Goal: Information Seeking & Learning: Learn about a topic

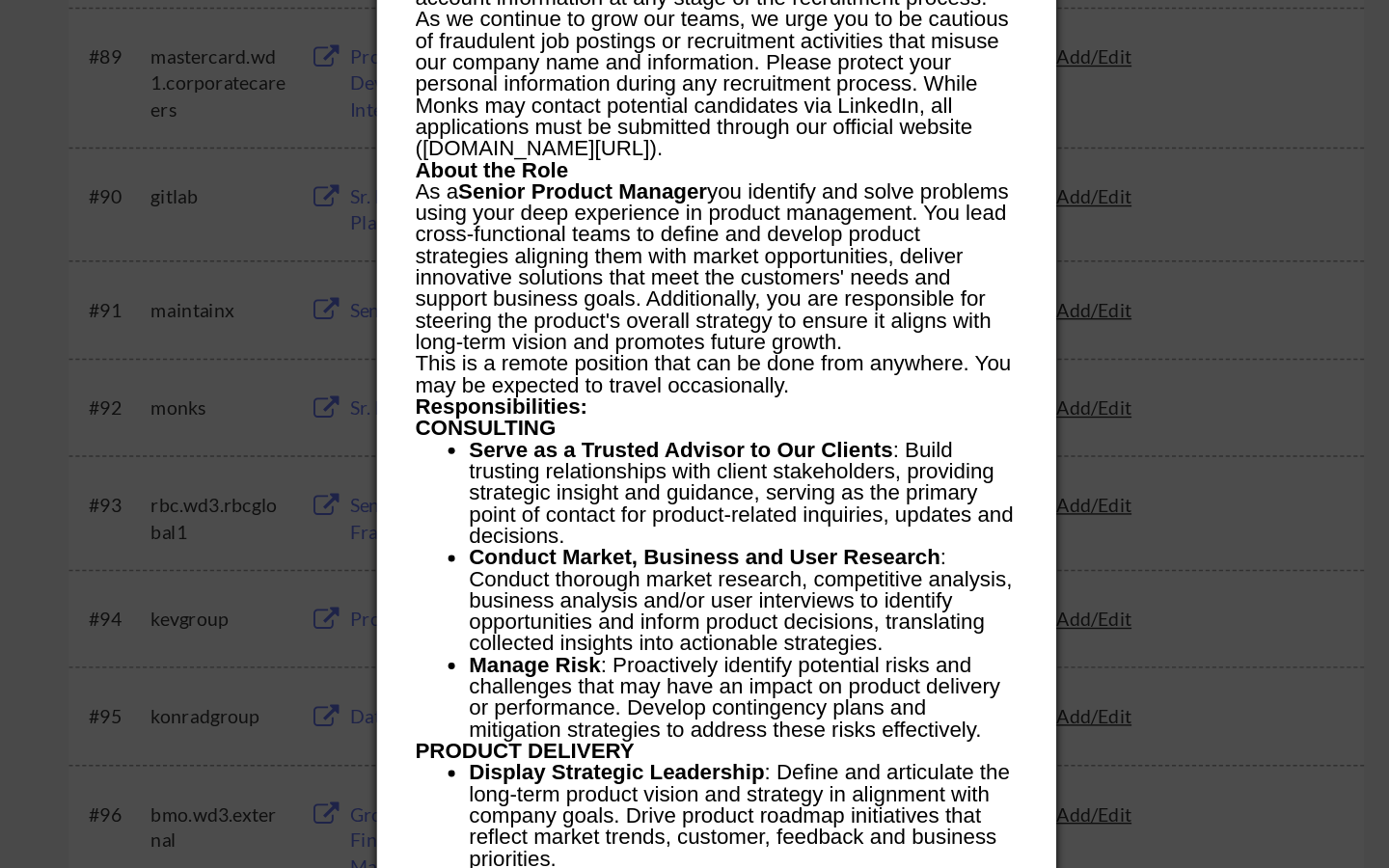
click at [613, 448] on p "This is a remote position that can be done from anywhere. You may be expected t…" at bounding box center [694, 457] width 430 height 30
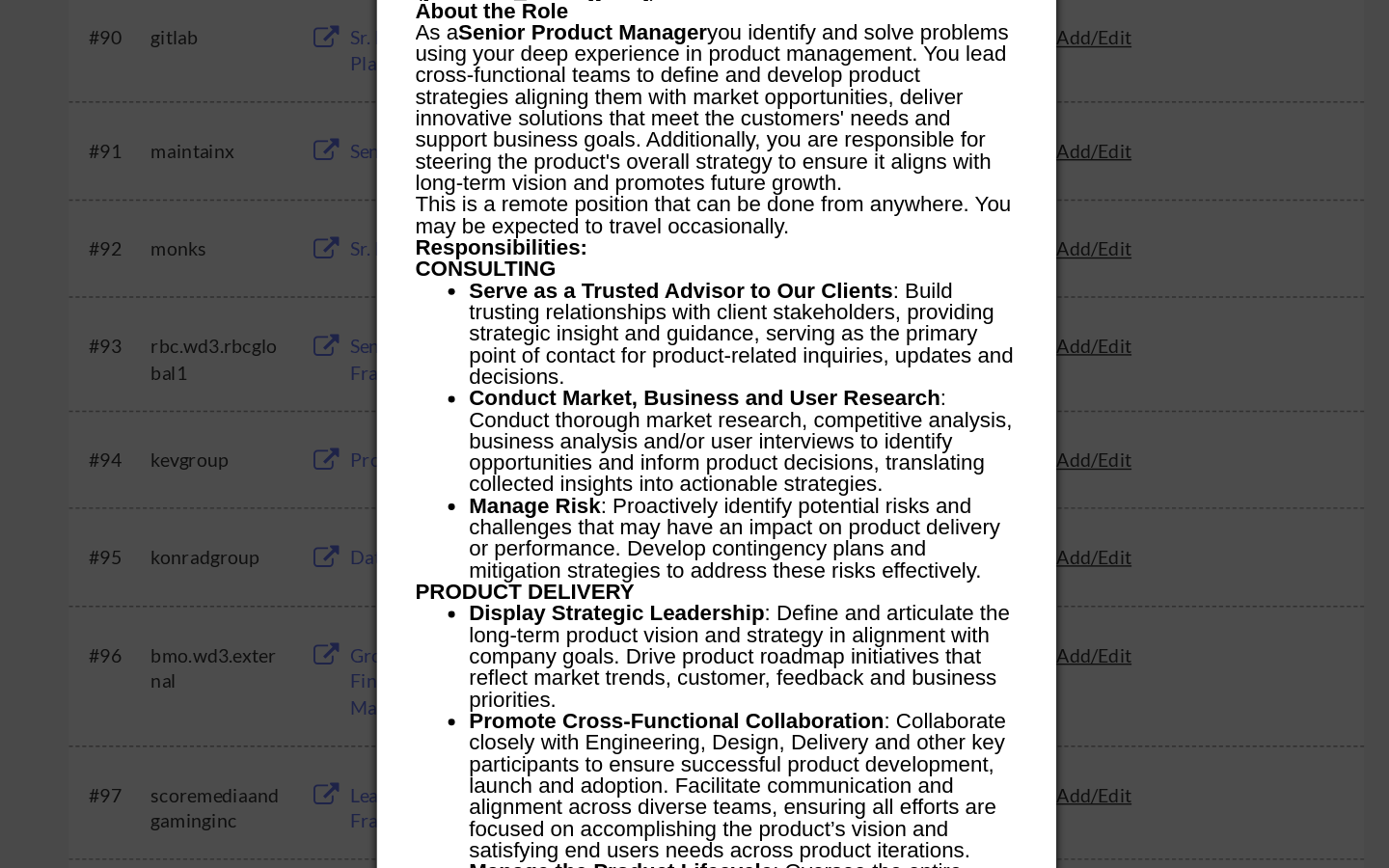
scroll to position [7108, 0]
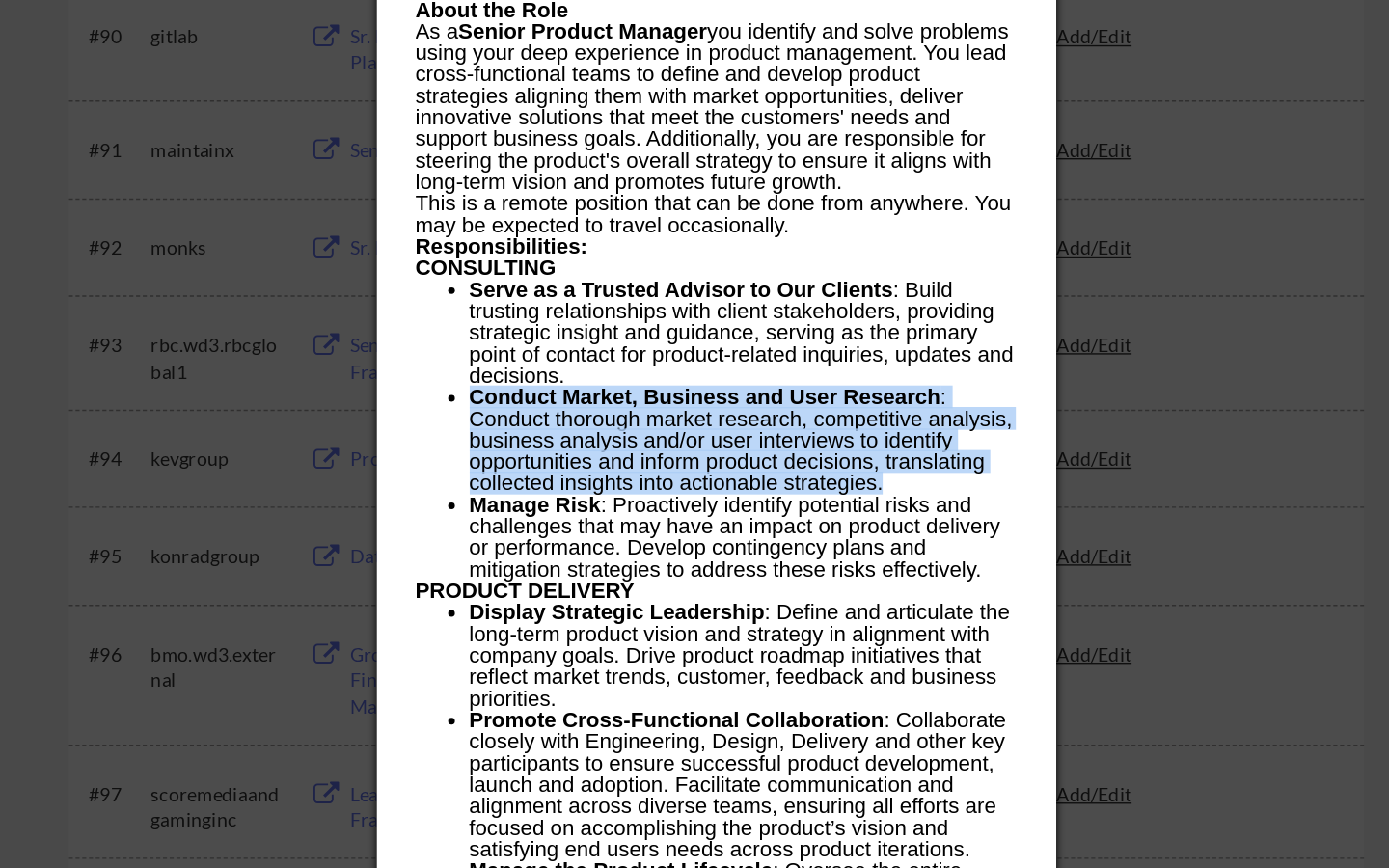
drag, startPoint x: 521, startPoint y: 529, endPoint x: 818, endPoint y: 596, distance: 304.5
click at [818, 596] on li "Conduct Market, Business and User Research : Conduct thorough market research, …" at bounding box center [713, 561] width 392 height 78
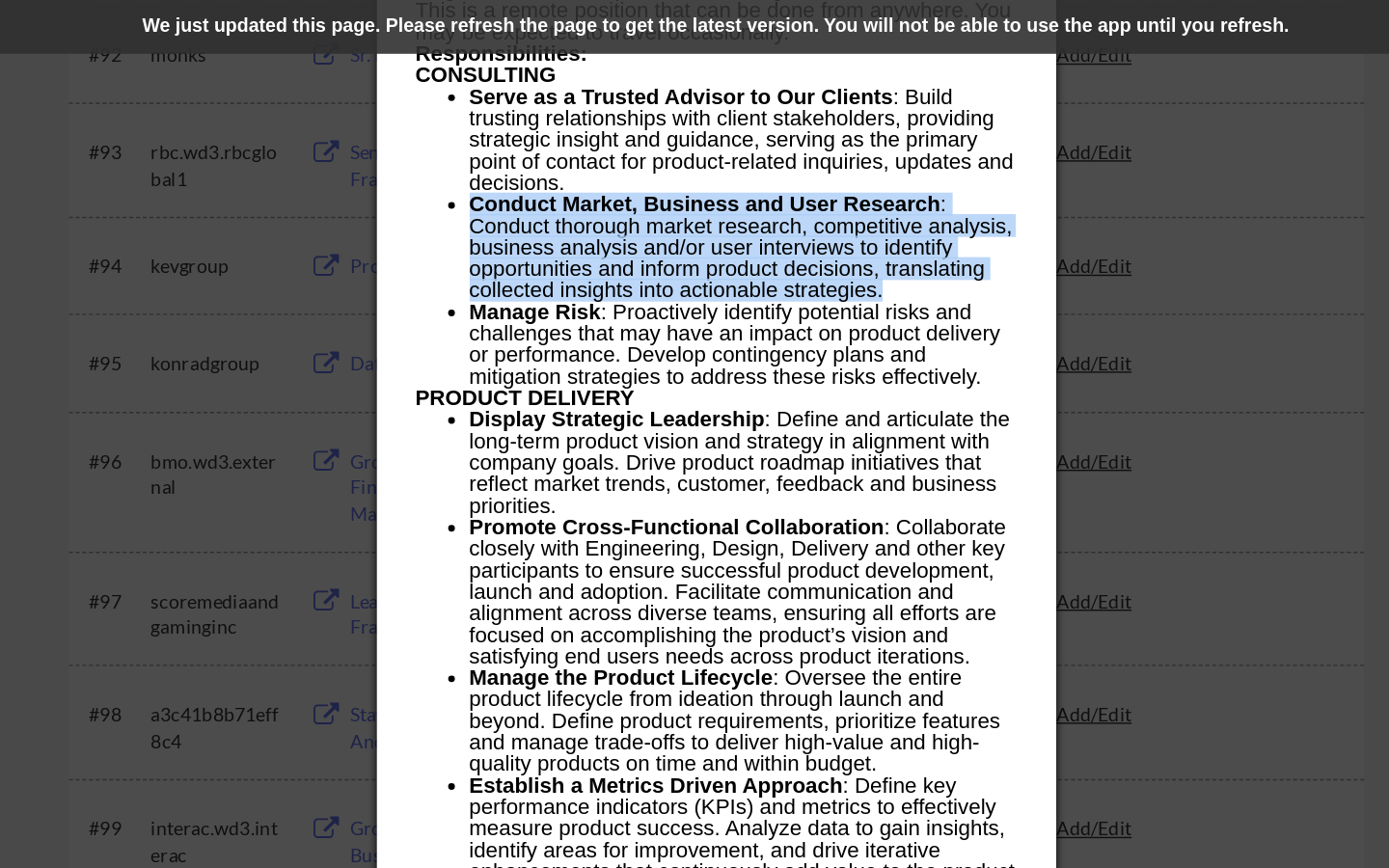
scroll to position [7336, 0]
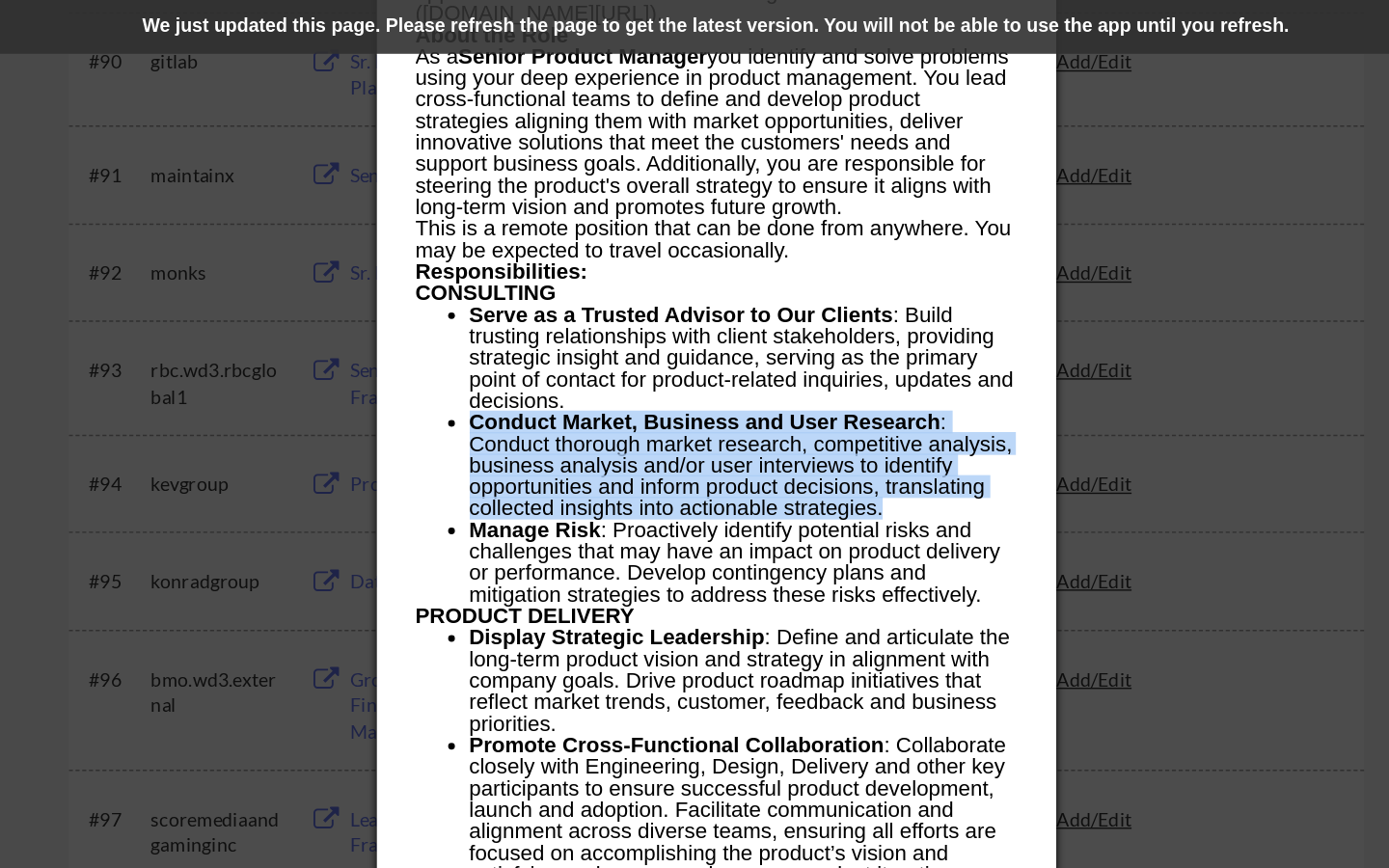
copy li "Conduct Market, Business and User Research : Conduct thorough market research, …"
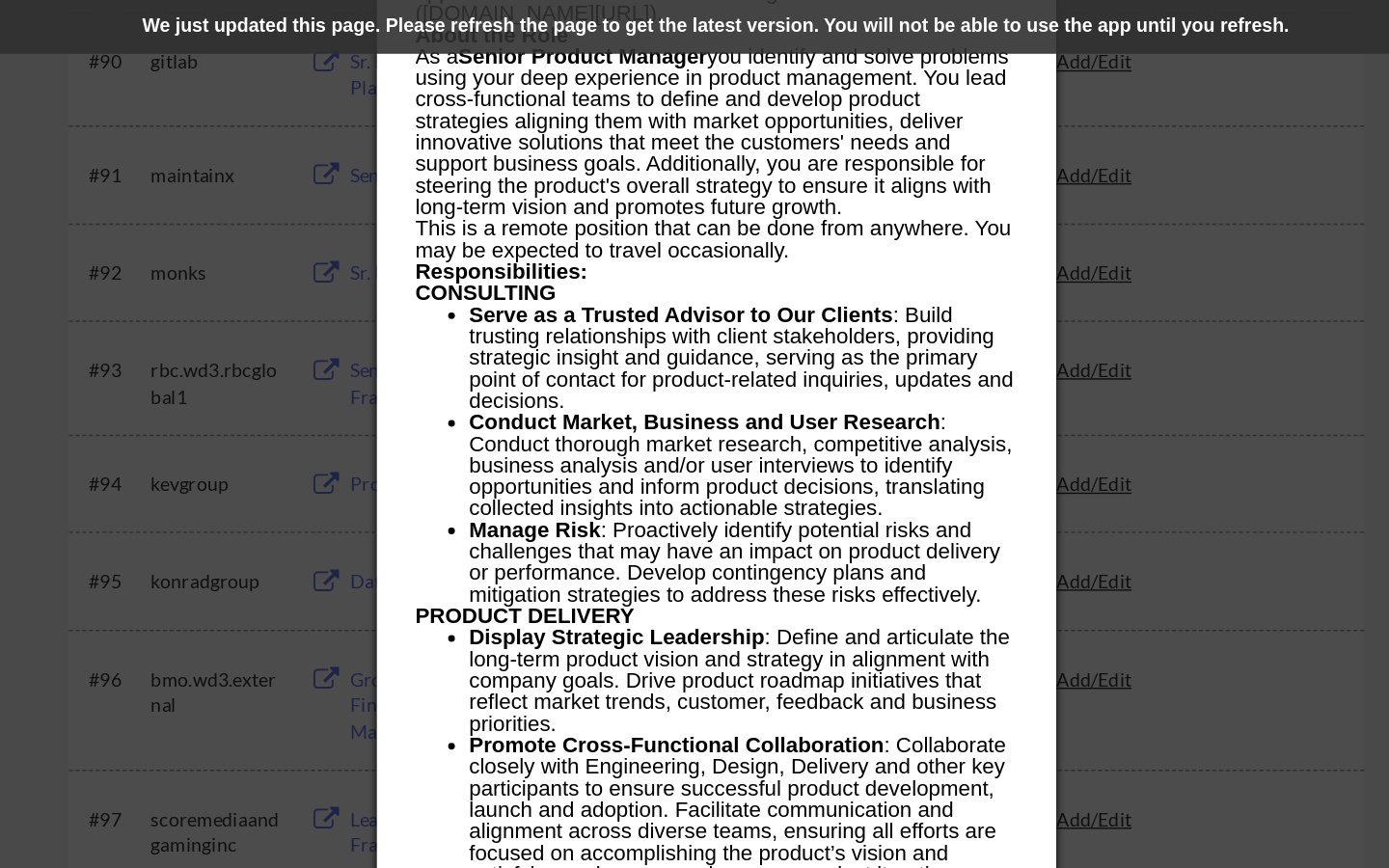
click at [542, 399] on li "Manage Risk : Proactively identify potential risks and challenges that may have…" at bounding box center [713, 403] width 392 height 62
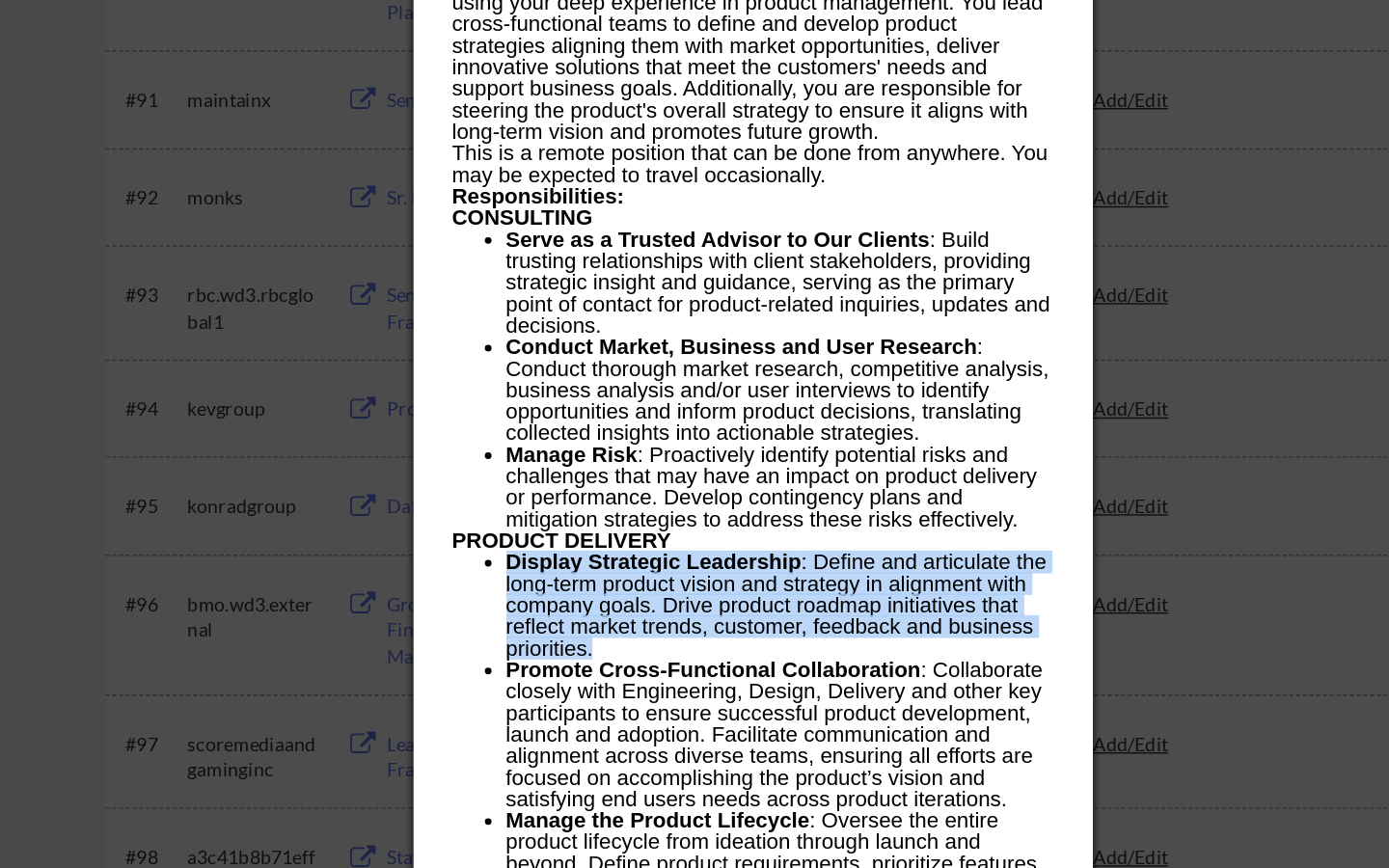
drag, startPoint x: 521, startPoint y: 459, endPoint x: 671, endPoint y: 516, distance: 160.5
click at [671, 516] on li "Display Strategic Leadership : Define and articulate the long-term product visi…" at bounding box center [713, 488] width 392 height 78
copy li "Display Strategic Leadership : Define and articulate the long-term product visi…"
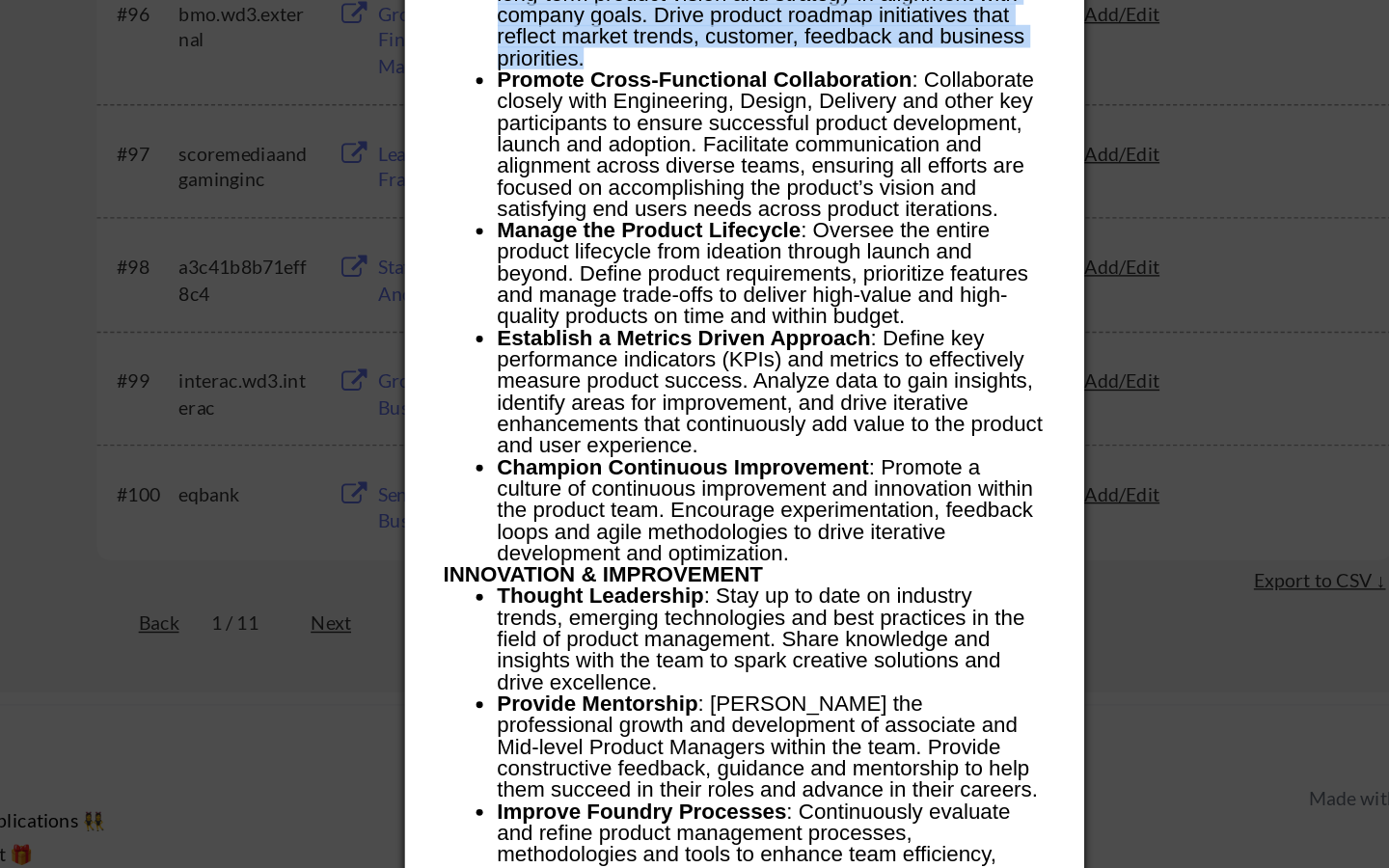
scroll to position [7574, 0]
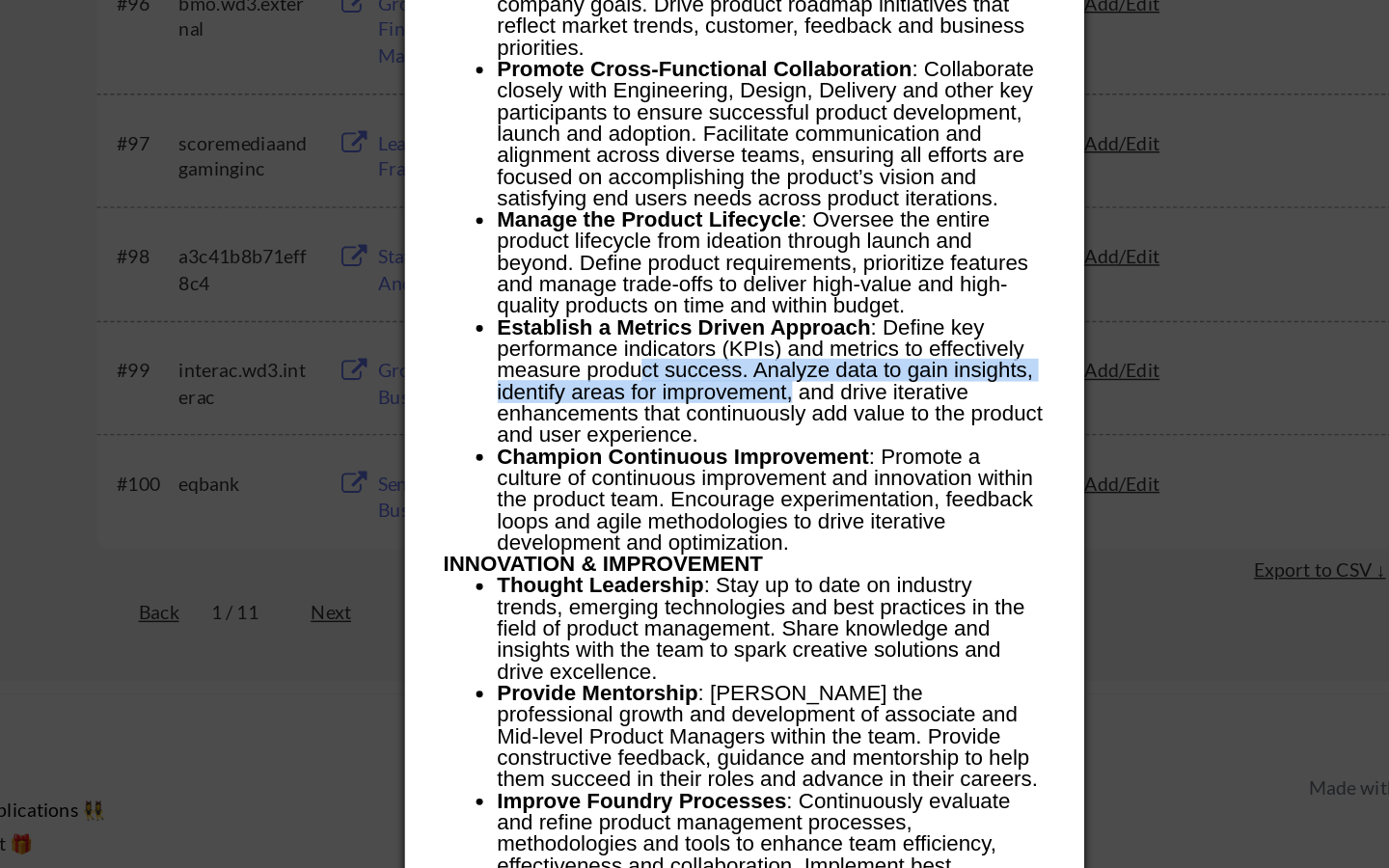
drag, startPoint x: 620, startPoint y: 509, endPoint x: 728, endPoint y: 529, distance: 109.8
click at [728, 529] on li "Establish a Metrics Driven Approach : Define key performance indicators (KPIs) …" at bounding box center [713, 518] width 392 height 92
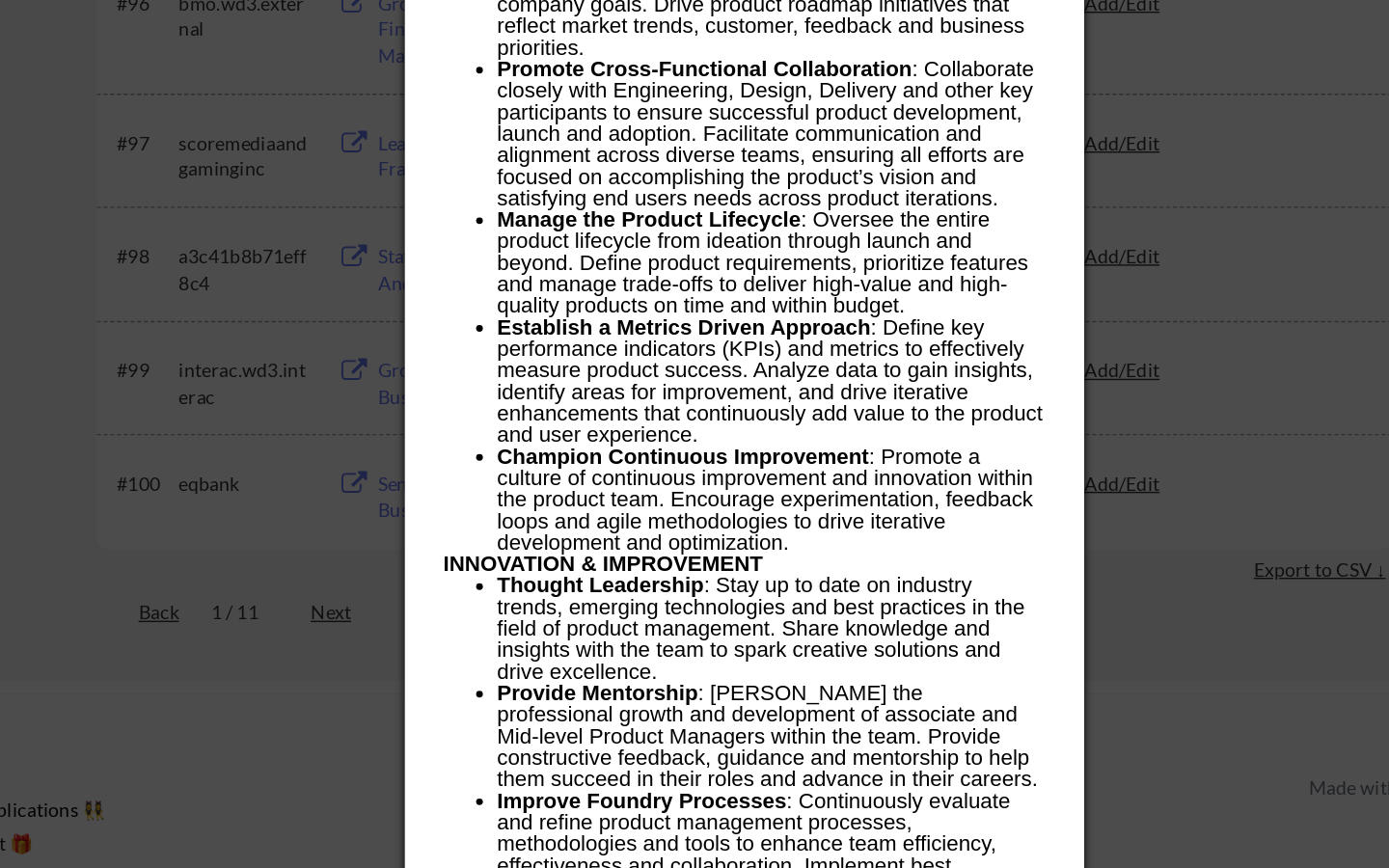
click at [525, 482] on strong "Establish a Metrics Driven Approach" at bounding box center [651, 479] width 268 height 17
drag, startPoint x: 522, startPoint y: 478, endPoint x: 658, endPoint y: 552, distance: 154.8
click at [658, 552] on li "Establish a Metrics Driven Approach : Define key performance indicators (KPIs) …" at bounding box center [713, 518] width 392 height 92
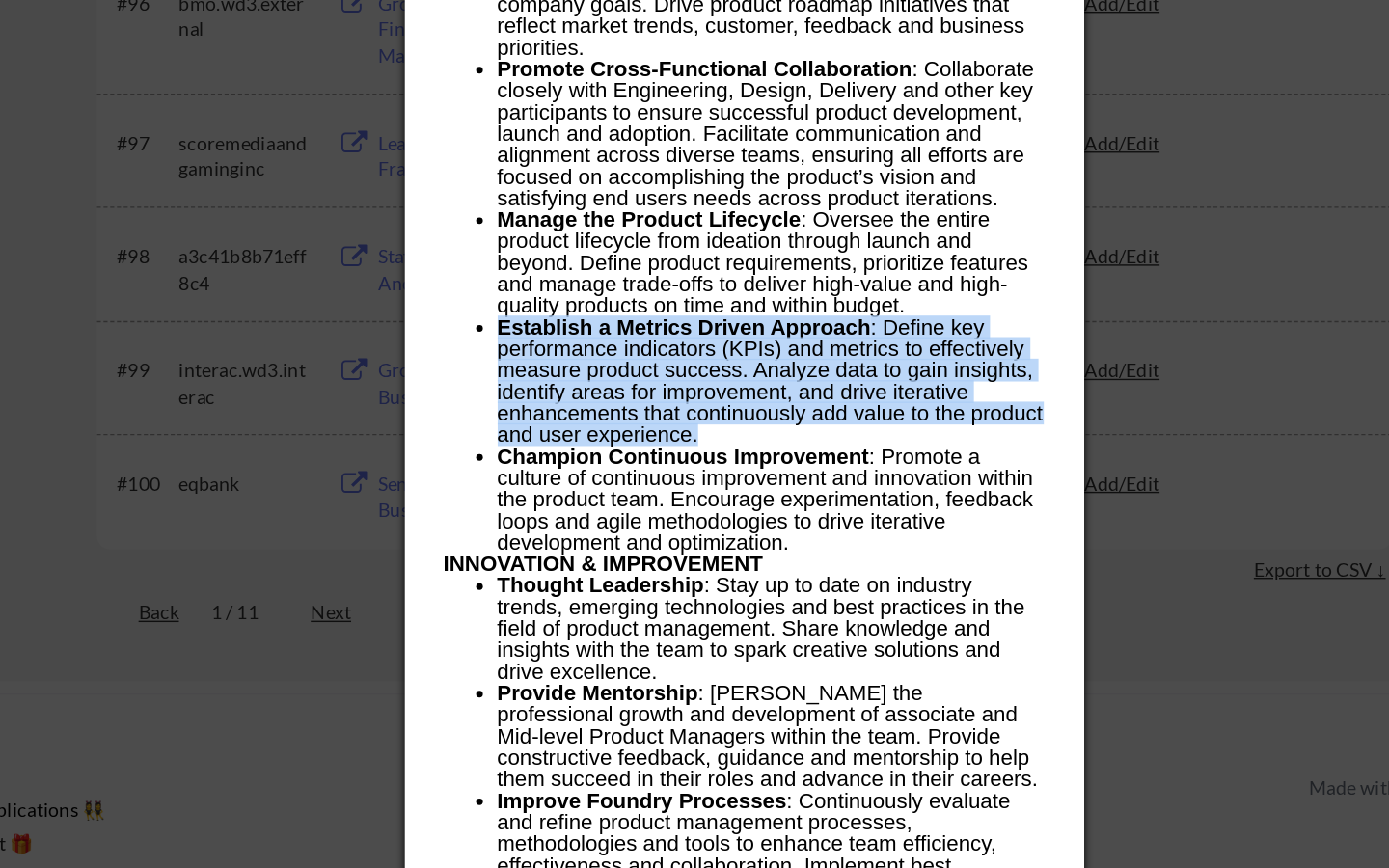
drag, startPoint x: 518, startPoint y: 473, endPoint x: 661, endPoint y: 555, distance: 164.8
click at [661, 555] on li "Establish a Metrics Driven Approach : Define key performance indicators (KPIs) …" at bounding box center [713, 518] width 392 height 92
copy li "Establish a Metrics Driven Approach : Define key performance indicators (KPIs) …"
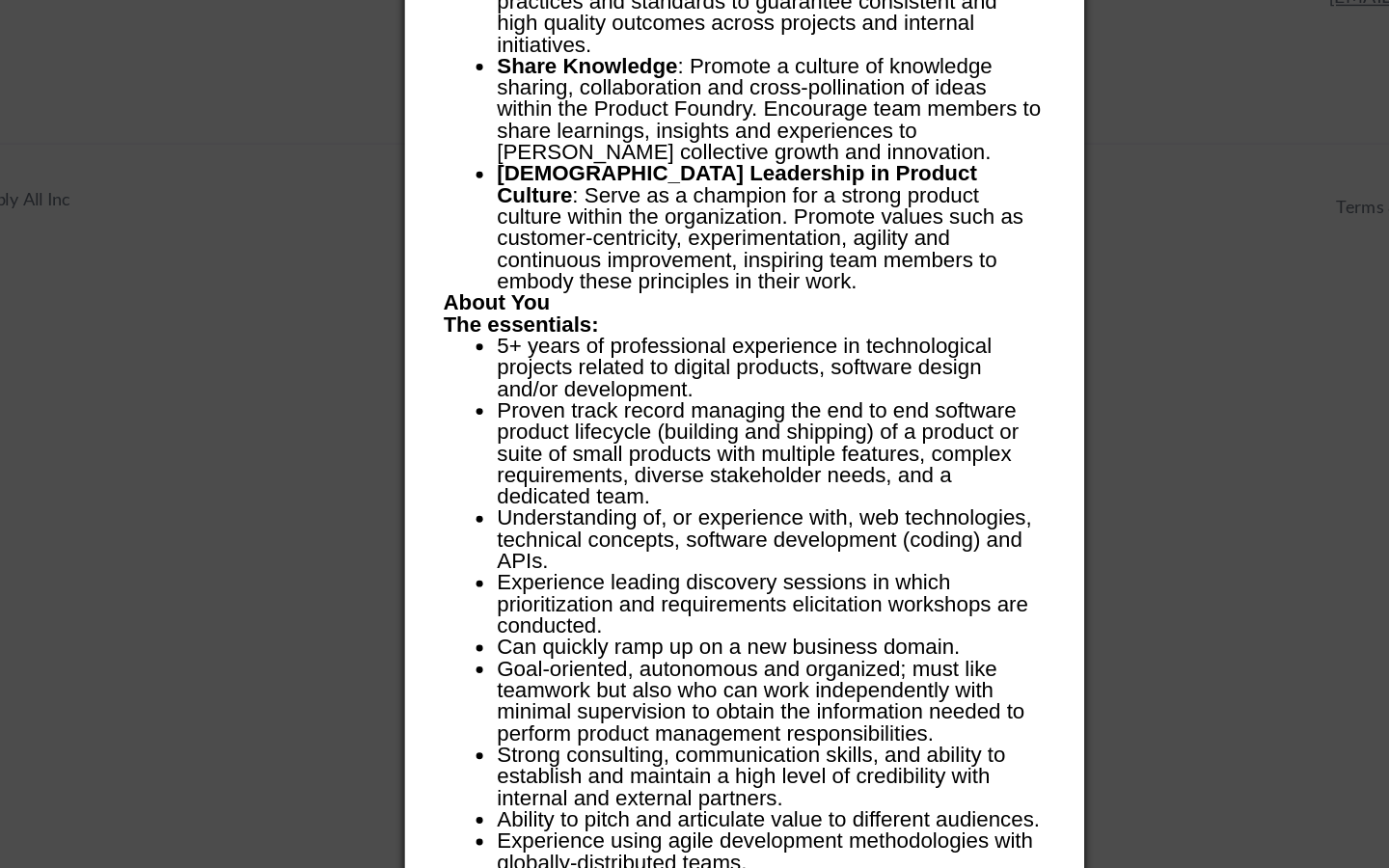
scroll to position [8212, 0]
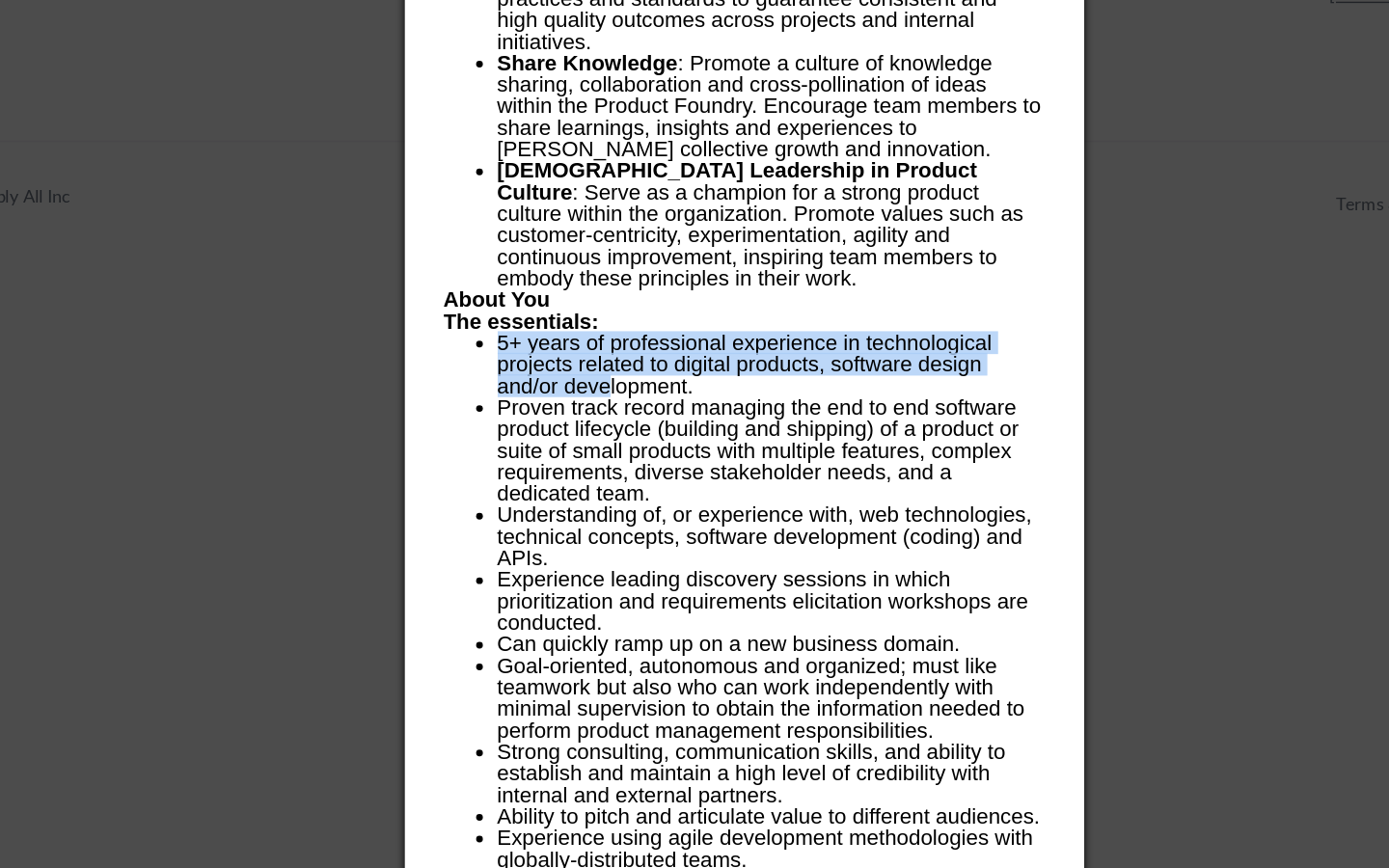
drag, startPoint x: 516, startPoint y: 493, endPoint x: 595, endPoint y: 526, distance: 85.6
click at [595, 526] on ul "5+ years of professional experience in technological projects related to digita…" at bounding box center [694, 507] width 430 height 46
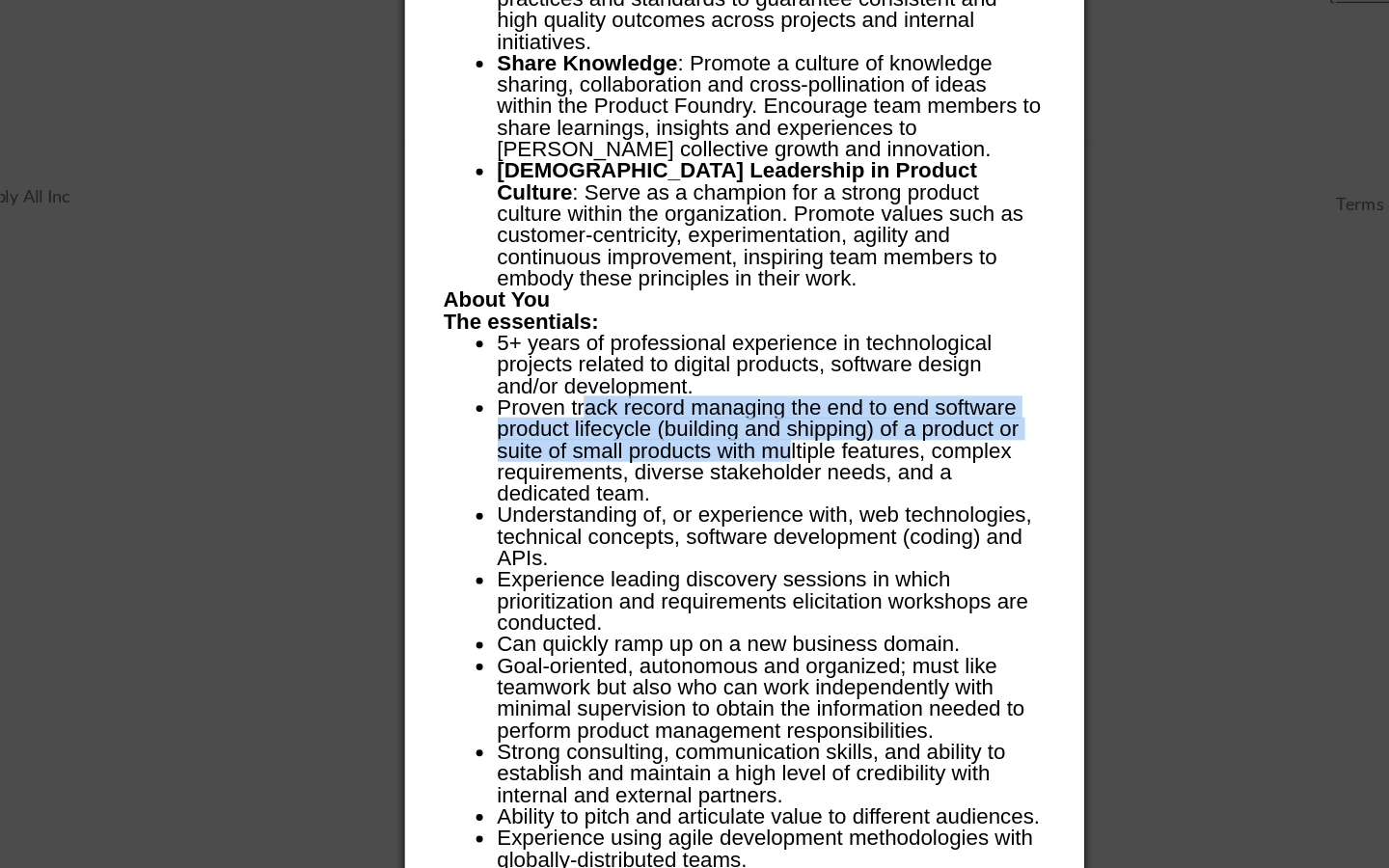
drag, startPoint x: 583, startPoint y: 543, endPoint x: 726, endPoint y: 563, distance: 144.4
click at [726, 563] on li "Proven track record managing the end to end software product lifecycle (buildin…" at bounding box center [713, 569] width 392 height 78
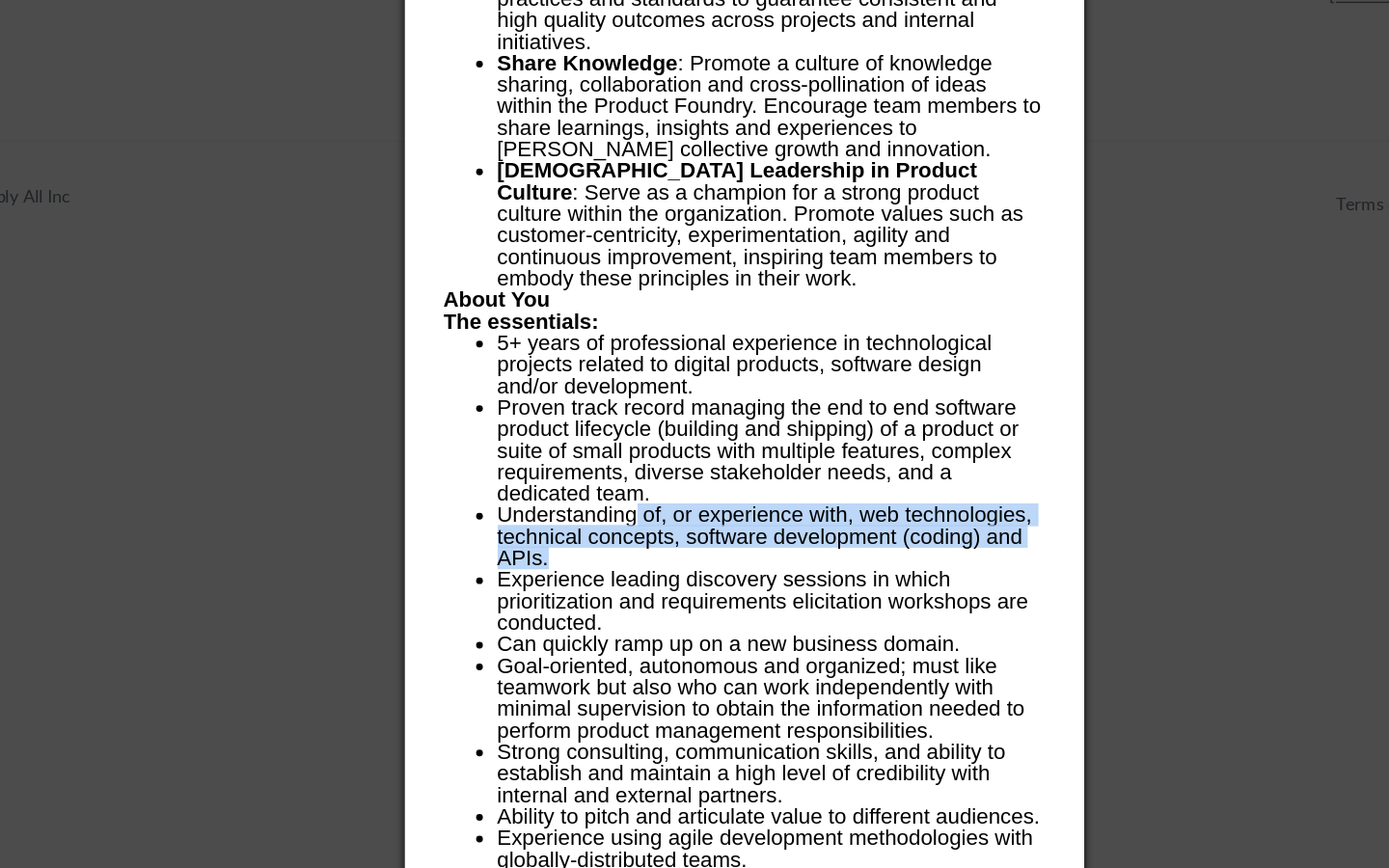
drag, startPoint x: 616, startPoint y: 615, endPoint x: 714, endPoint y: 638, distance: 100.7
click at [714, 638] on li "Understanding of, or experience with, web technologies, technical concepts, sof…" at bounding box center [713, 630] width 392 height 46
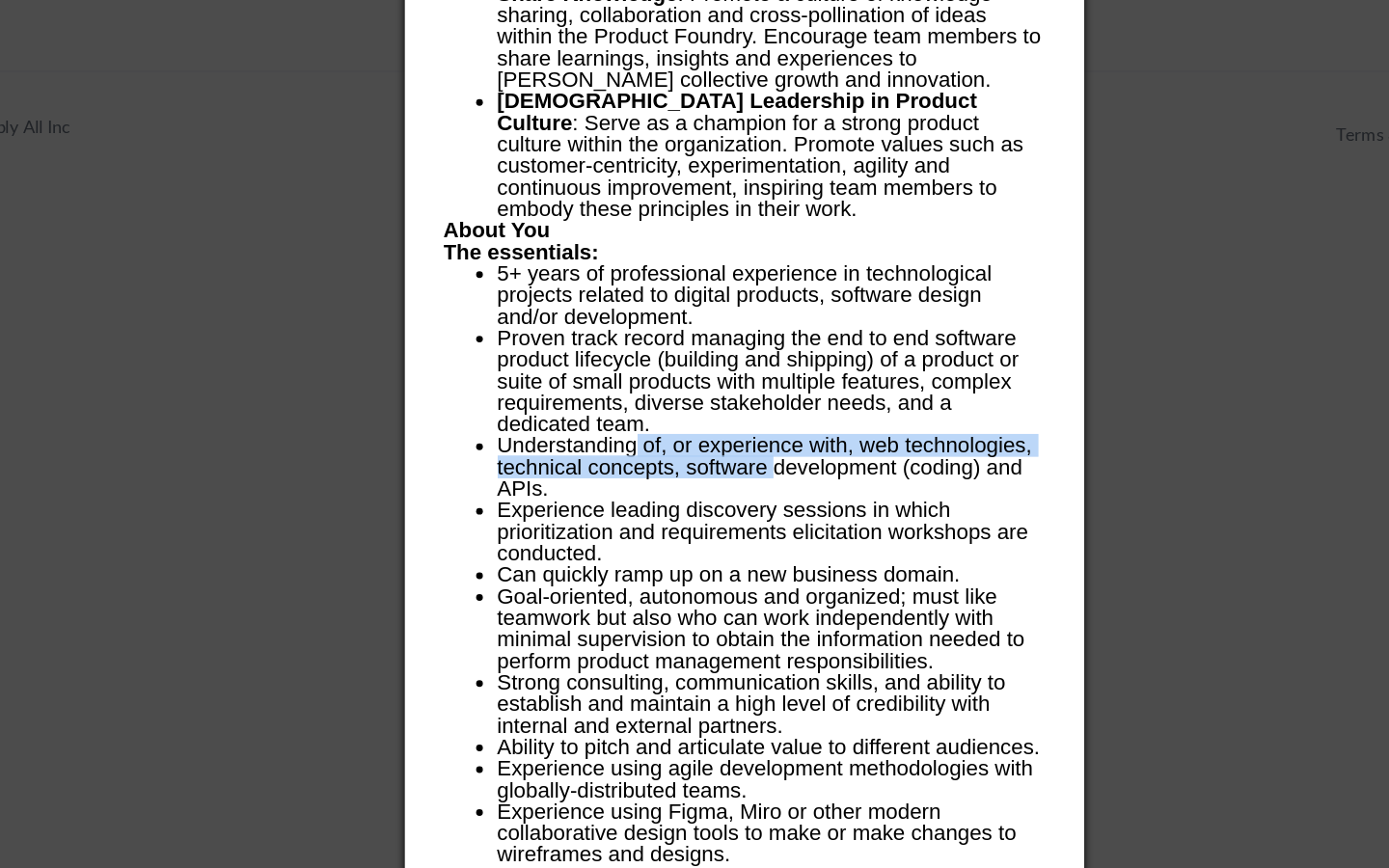
scroll to position [8263, 0]
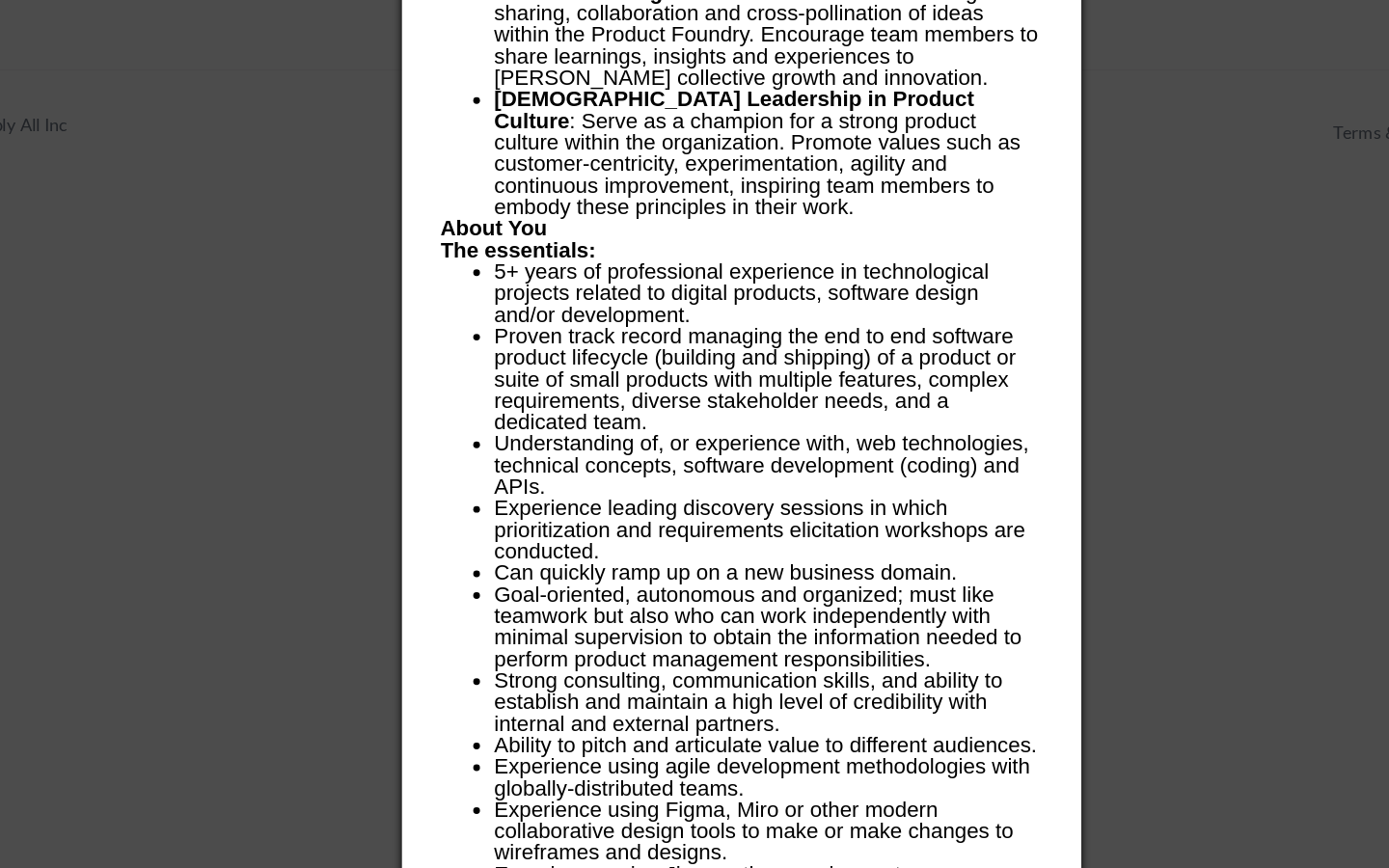
click at [703, 603] on li "Experience leading discovery sessions in which prioritization and requirements …" at bounding box center [713, 625] width 392 height 46
drag, startPoint x: 516, startPoint y: 611, endPoint x: 800, endPoint y: 617, distance: 284.1
click at [800, 617] on ul "Understanding of, or experience with, web technologies, technical concepts, sof…" at bounding box center [694, 727] width 430 height 340
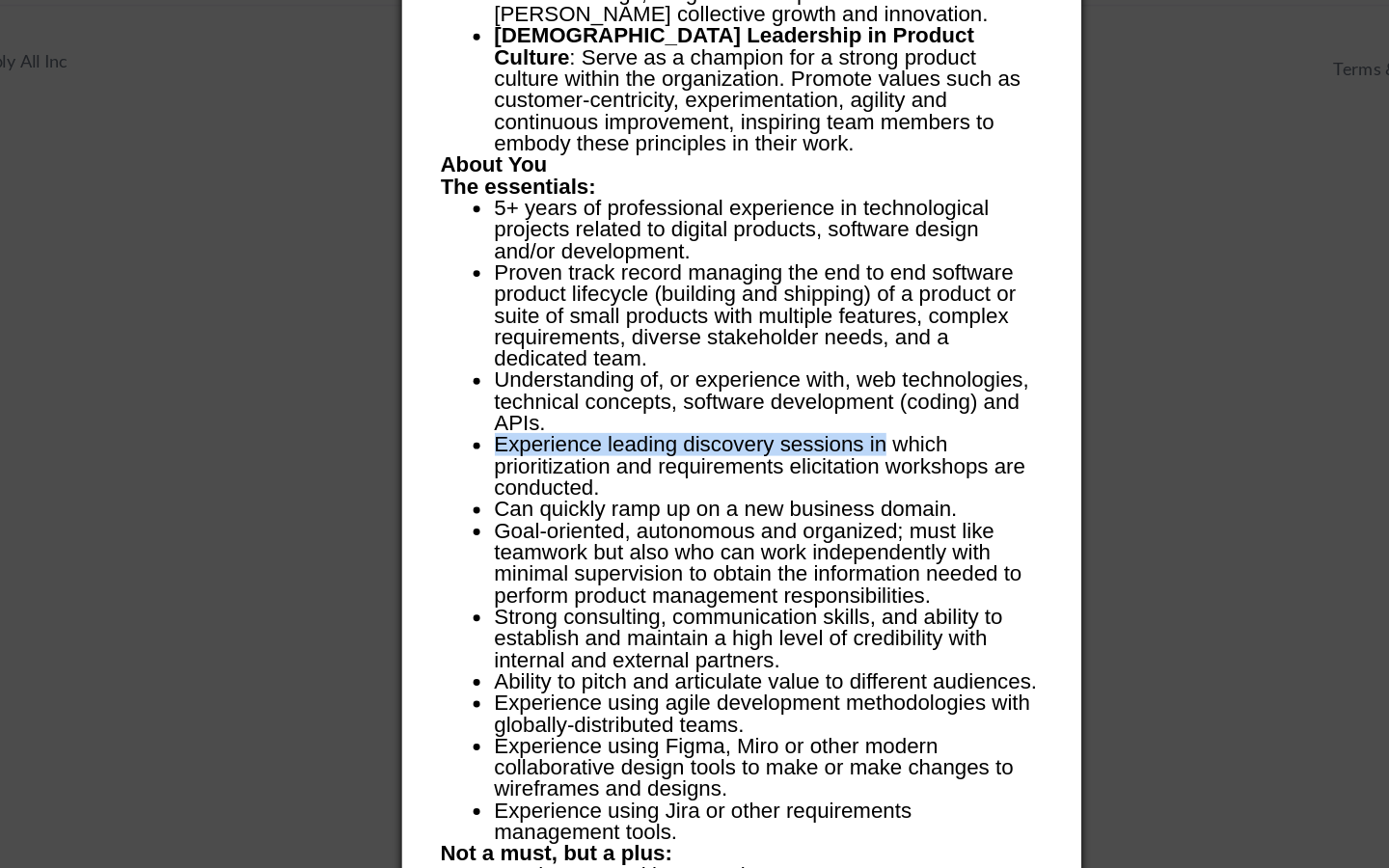
scroll to position [8315, 0]
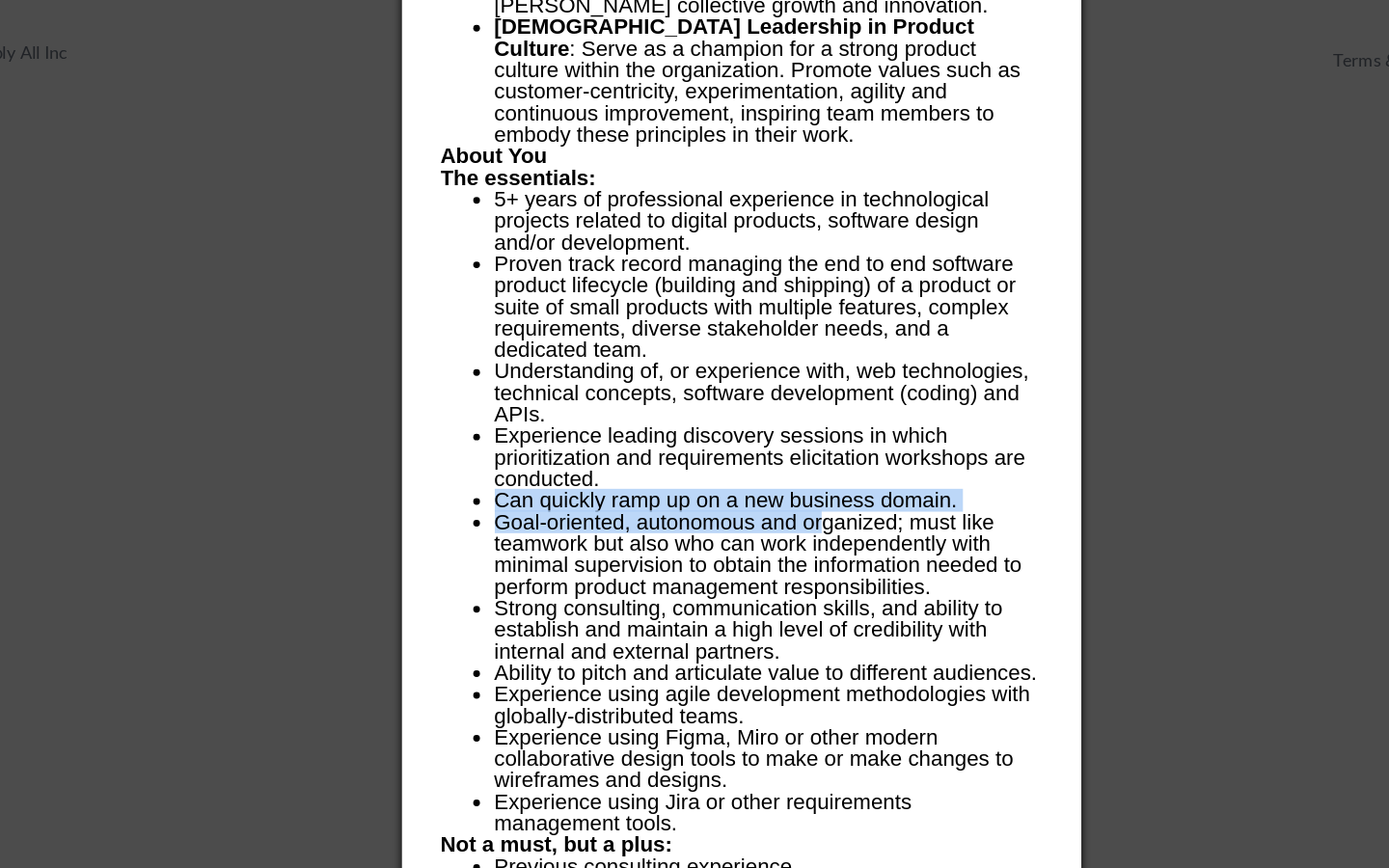
drag, startPoint x: 520, startPoint y: 605, endPoint x: 752, endPoint y: 617, distance: 232.3
click at [752, 617] on ul "Understanding of, or experience with, web technologies, technical concepts, sof…" at bounding box center [694, 675] width 430 height 340
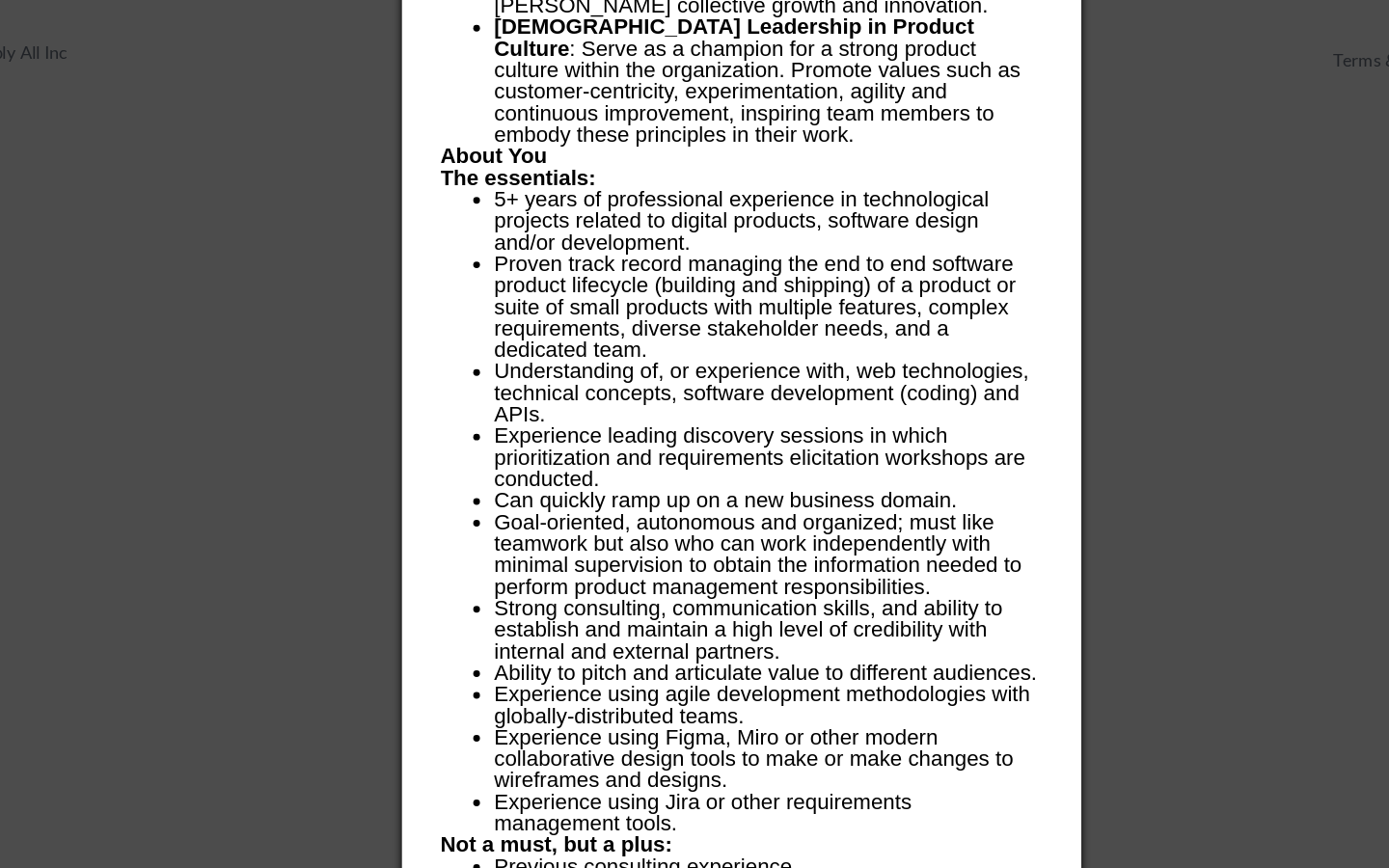
click at [564, 648] on li "Goal-oriented, autonomous and organized; must like teamwork but also who can wo…" at bounding box center [713, 643] width 392 height 62
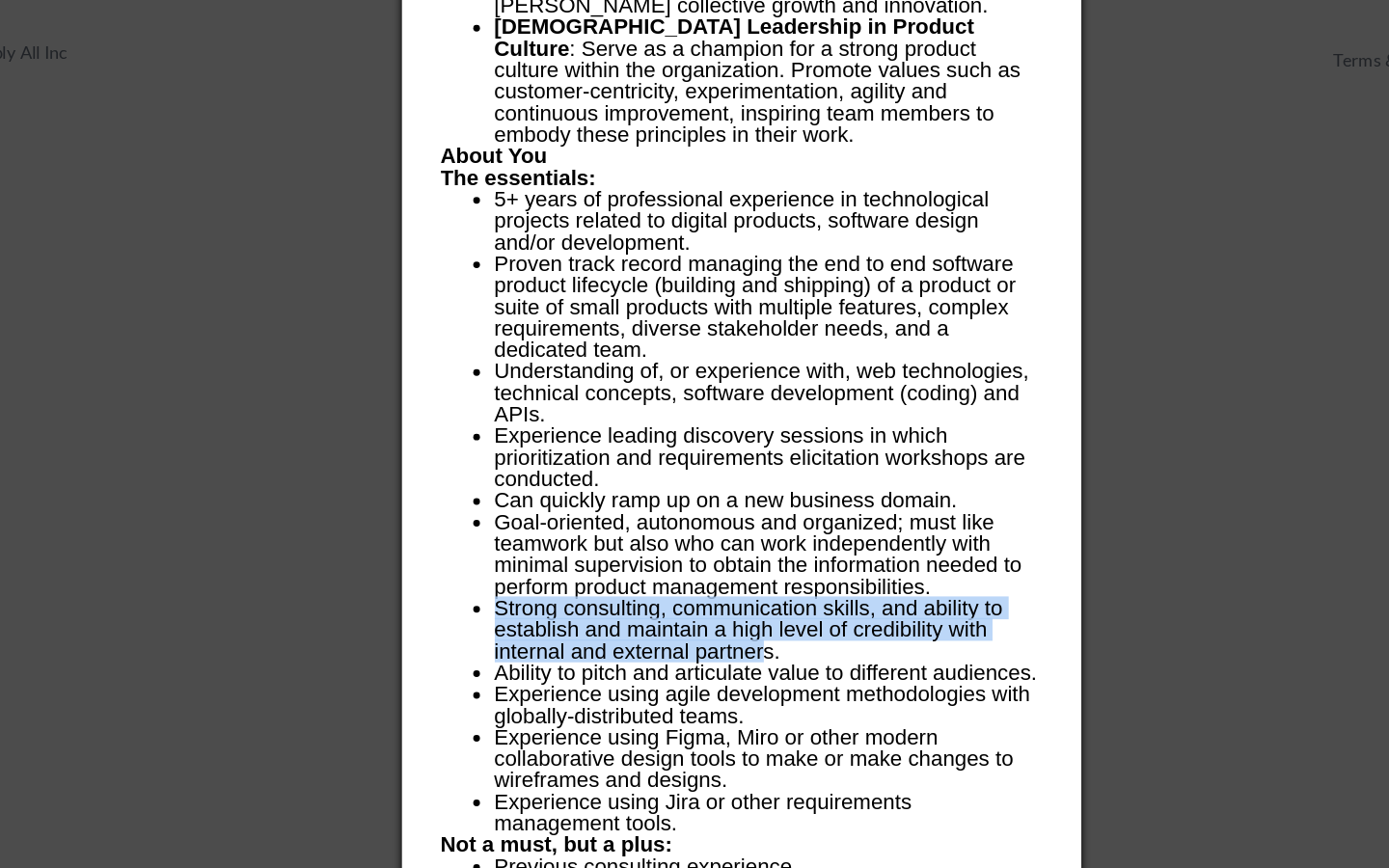
drag, startPoint x: 522, startPoint y: 678, endPoint x: 710, endPoint y: 704, distance: 189.8
click at [710, 704] on li "Strong consulting, communication skills, and ability to establish and maintain …" at bounding box center [713, 696] width 392 height 46
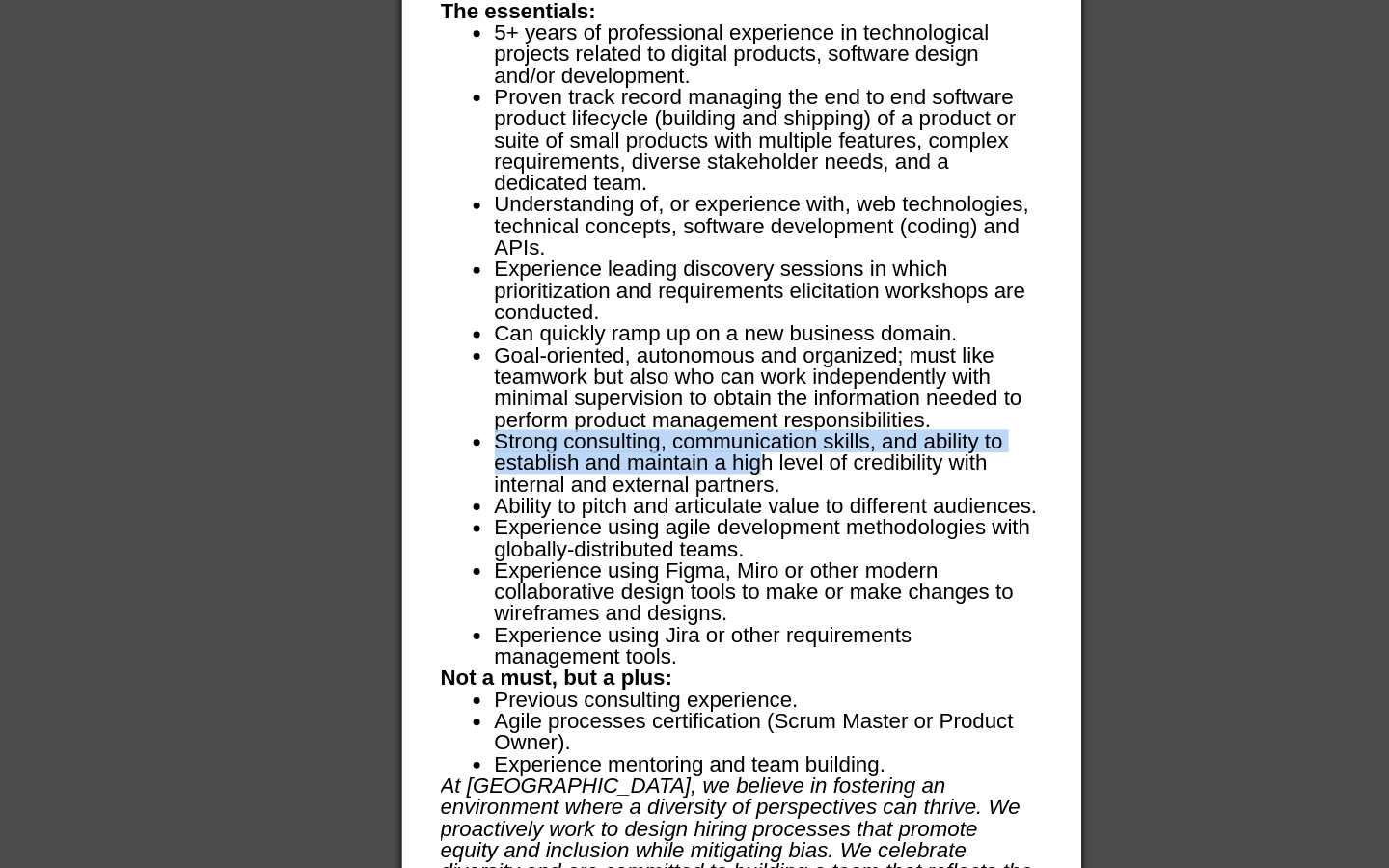
scroll to position [8438, 0]
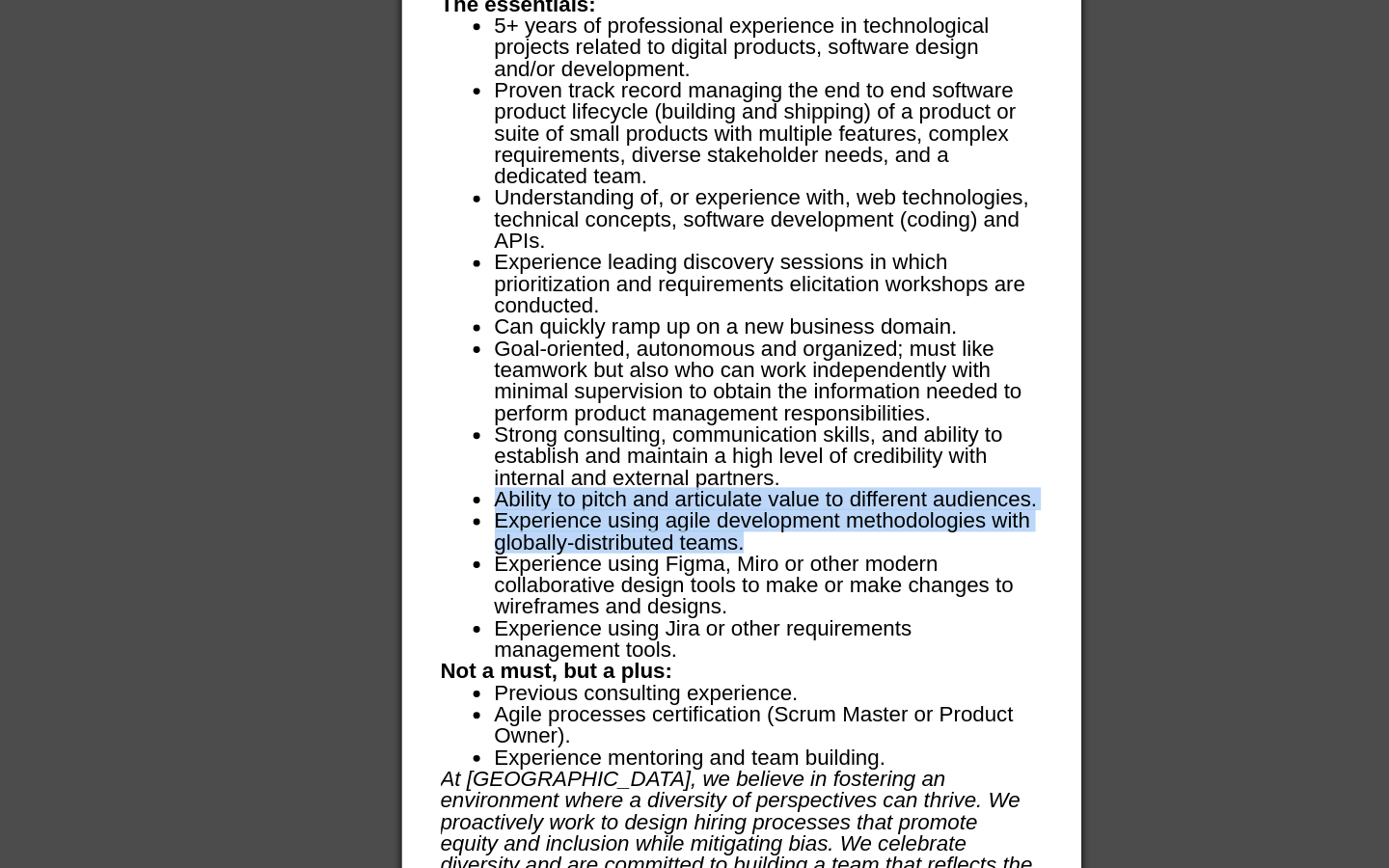
drag, startPoint x: 519, startPoint y: 606, endPoint x: 721, endPoint y: 638, distance: 204.5
click at [721, 638] on ul "Understanding of, or experience with, web technologies, technical concepts, sof…" at bounding box center [694, 550] width 430 height 340
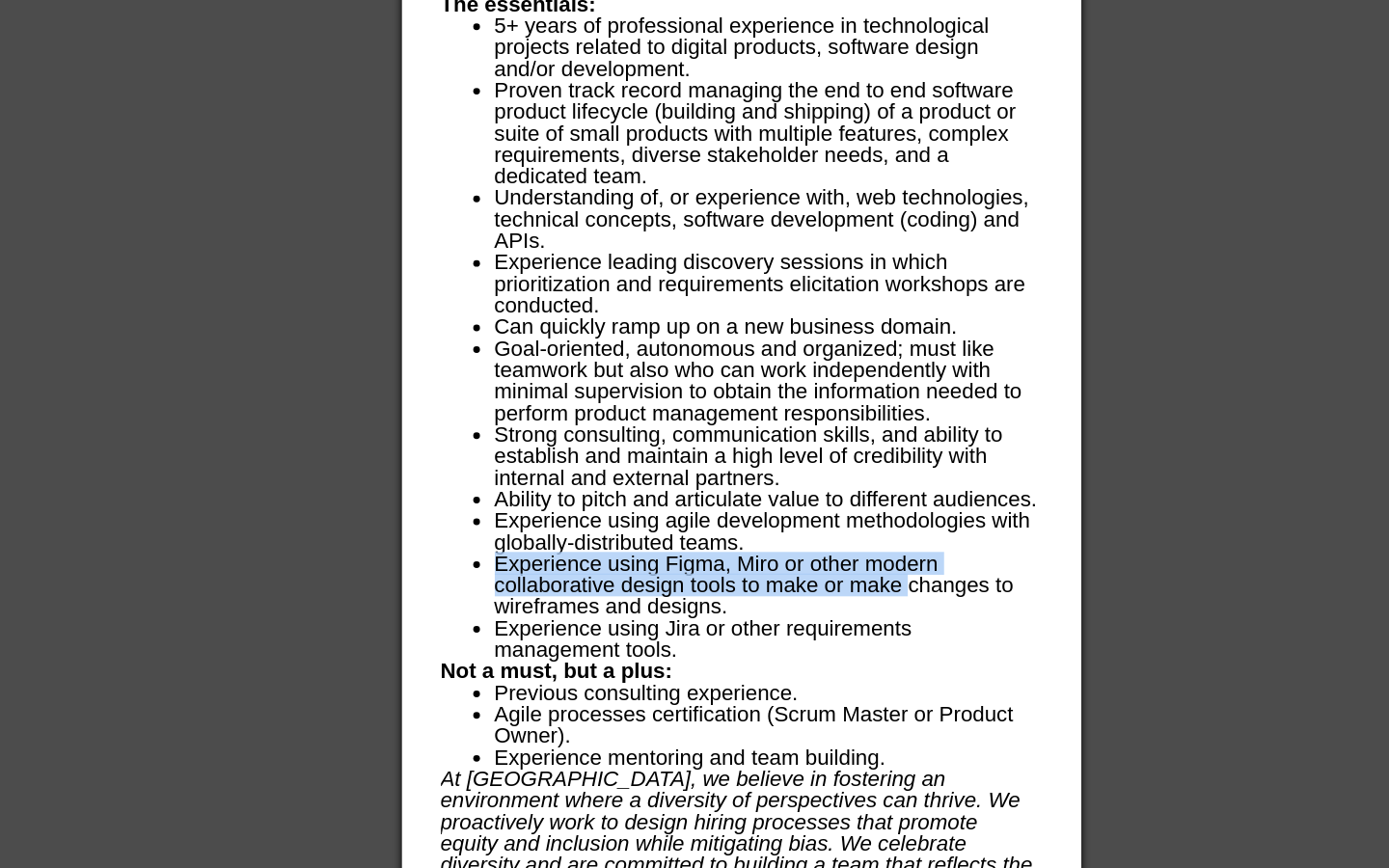
drag, startPoint x: 519, startPoint y: 652, endPoint x: 816, endPoint y: 667, distance: 297.4
click at [816, 667] on li "Experience using Figma, Miro or other modern collaborative design tools to make…" at bounding box center [713, 665] width 392 height 46
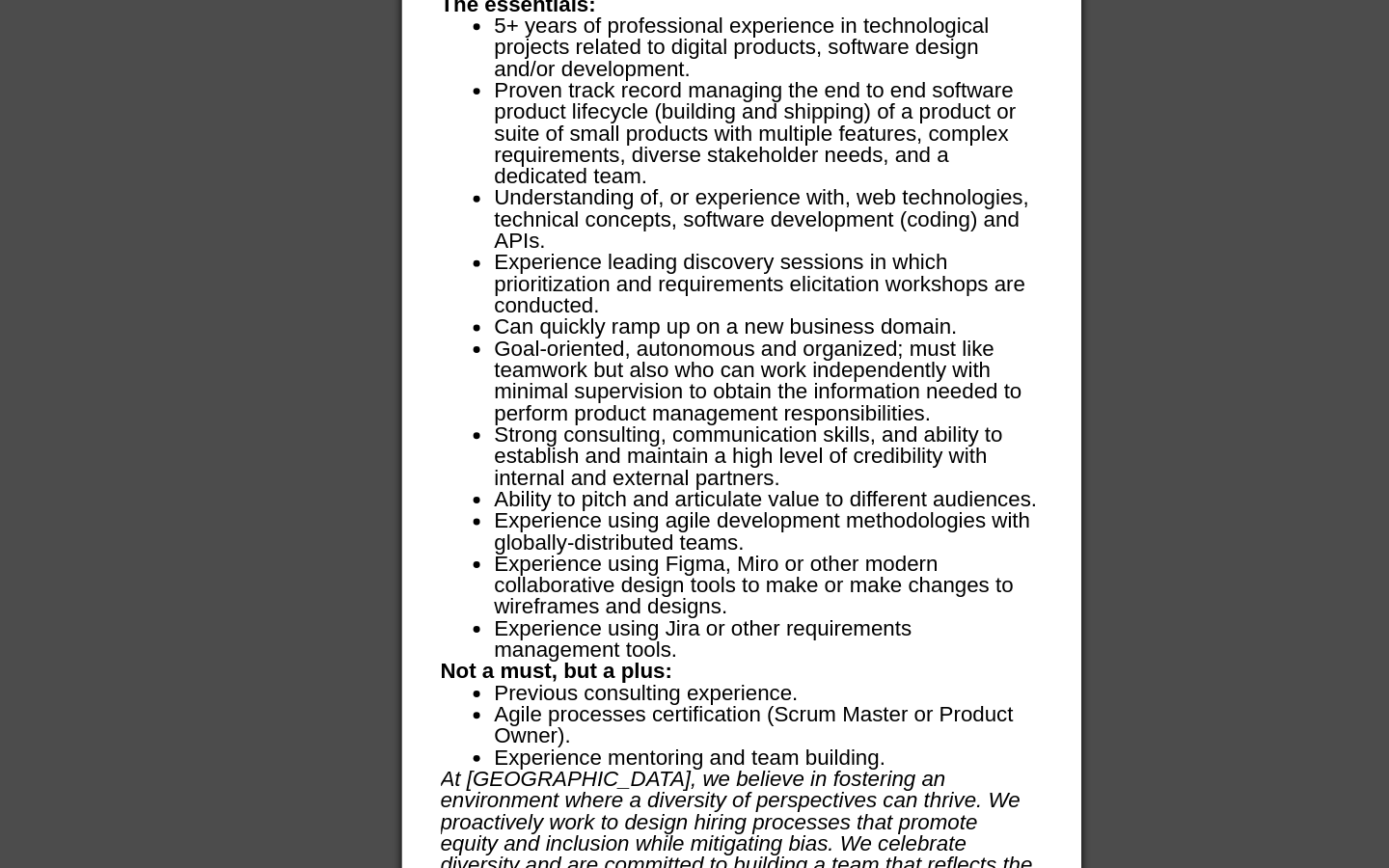
click at [719, 688] on li "Experience using Jira or other requirements management tools." at bounding box center [713, 703] width 392 height 30
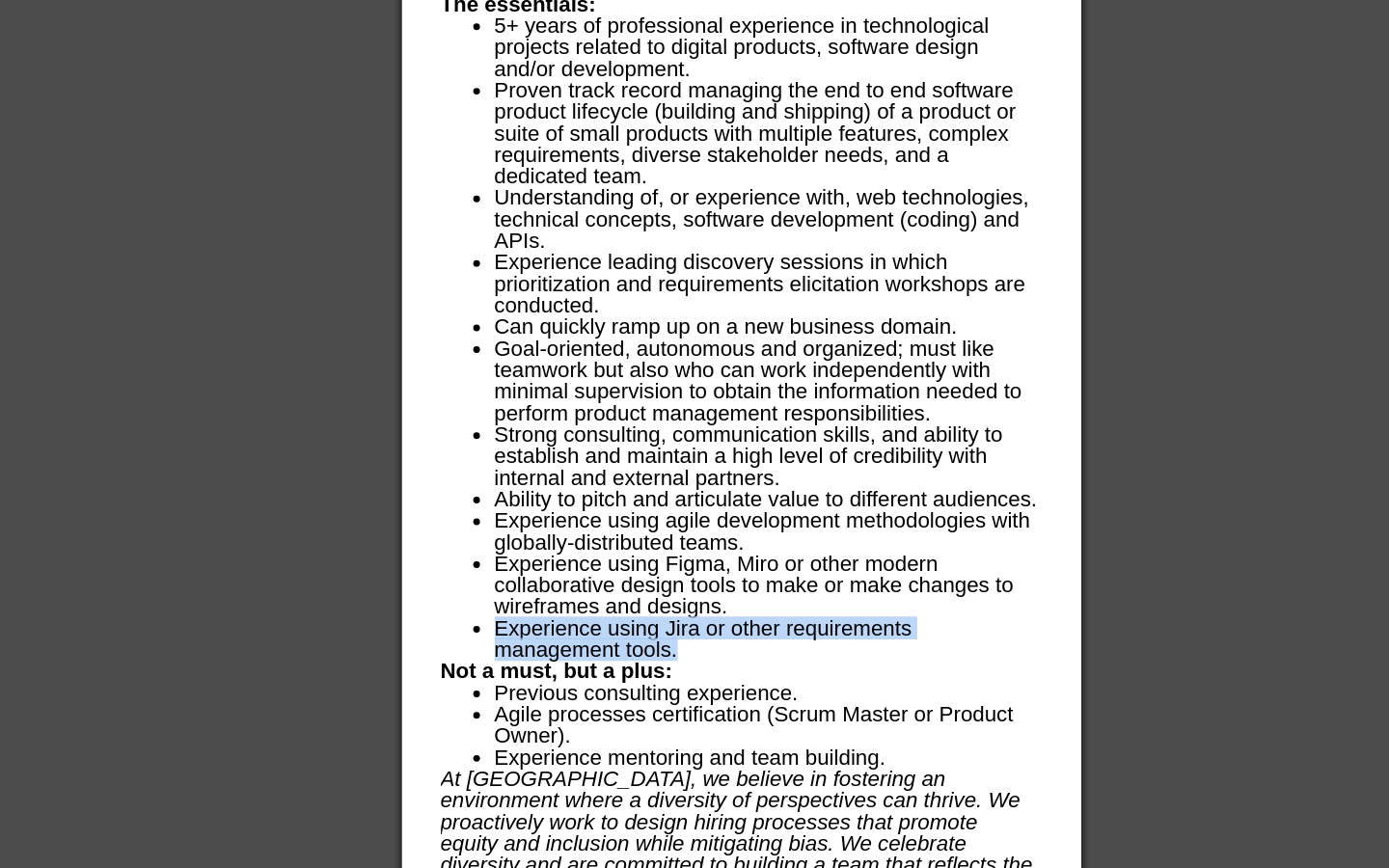
drag, startPoint x: 520, startPoint y: 698, endPoint x: 806, endPoint y: 705, distance: 286.1
click at [806, 706] on li "Experience using Jira or other requirements management tools." at bounding box center [713, 703] width 392 height 30
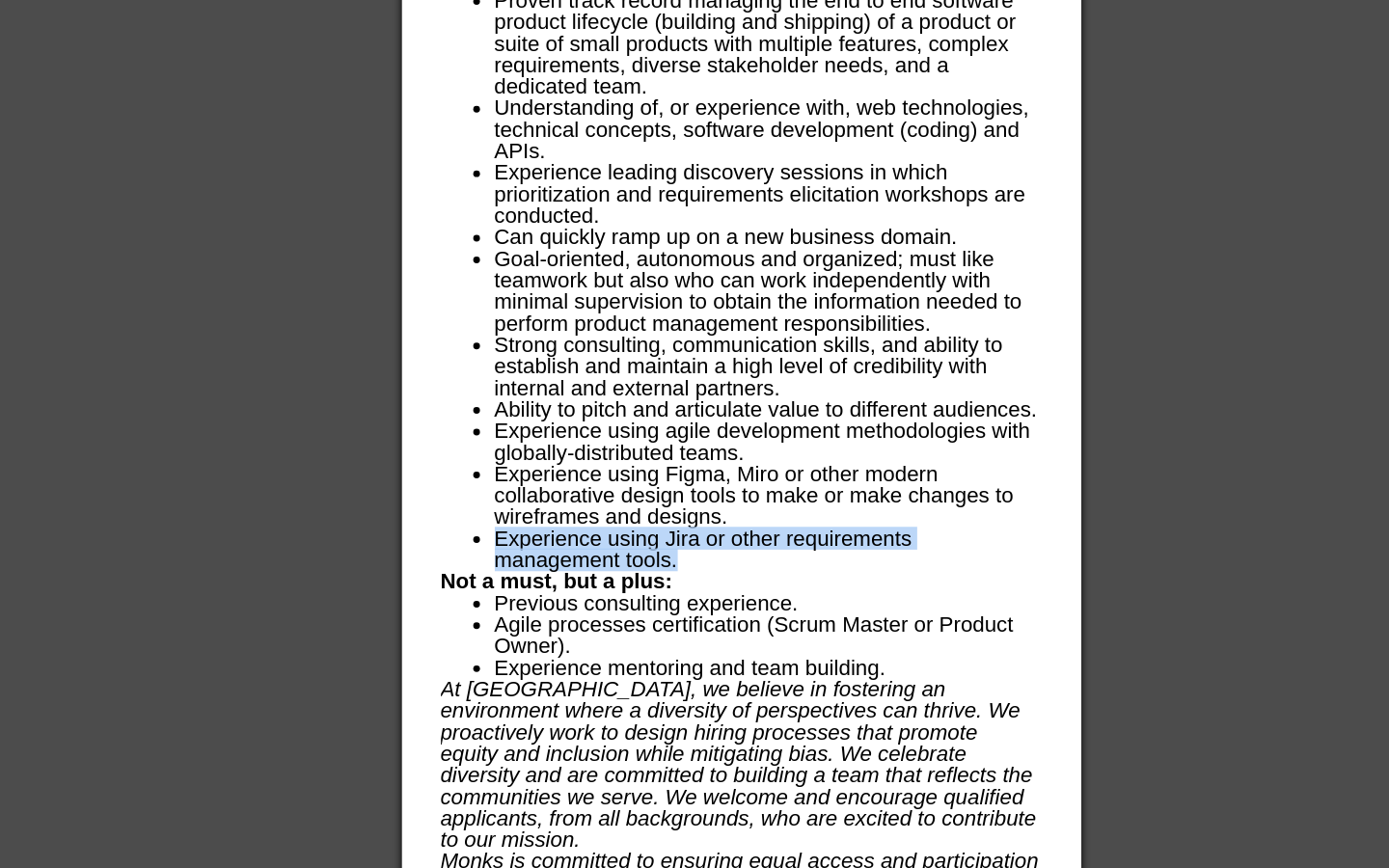
scroll to position [8506, 0]
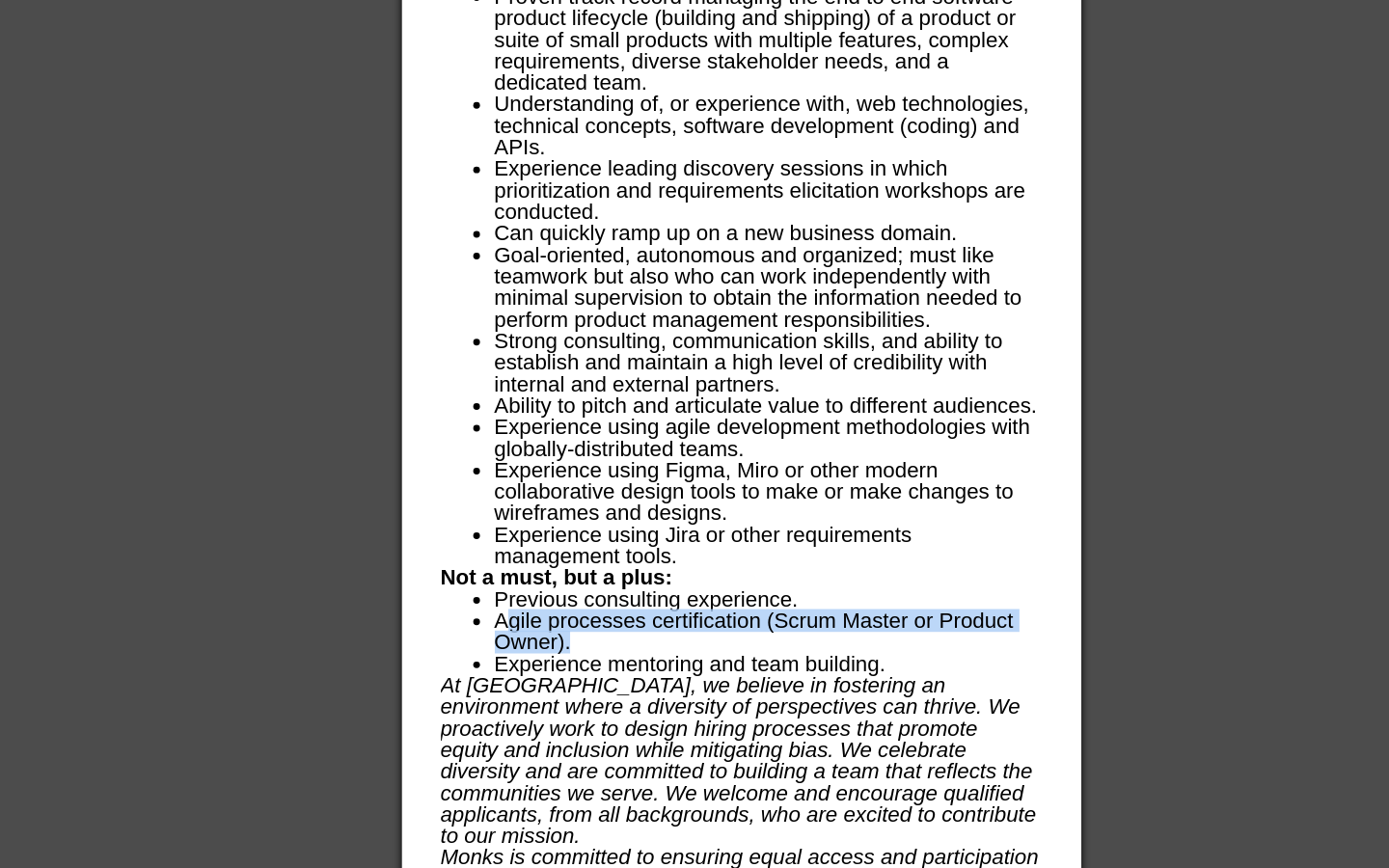
drag, startPoint x: 527, startPoint y: 696, endPoint x: 683, endPoint y: 711, distance: 156.7
click at [683, 711] on li "Agile processes certification (Scrum Master or Product Owner)." at bounding box center [713, 697] width 392 height 30
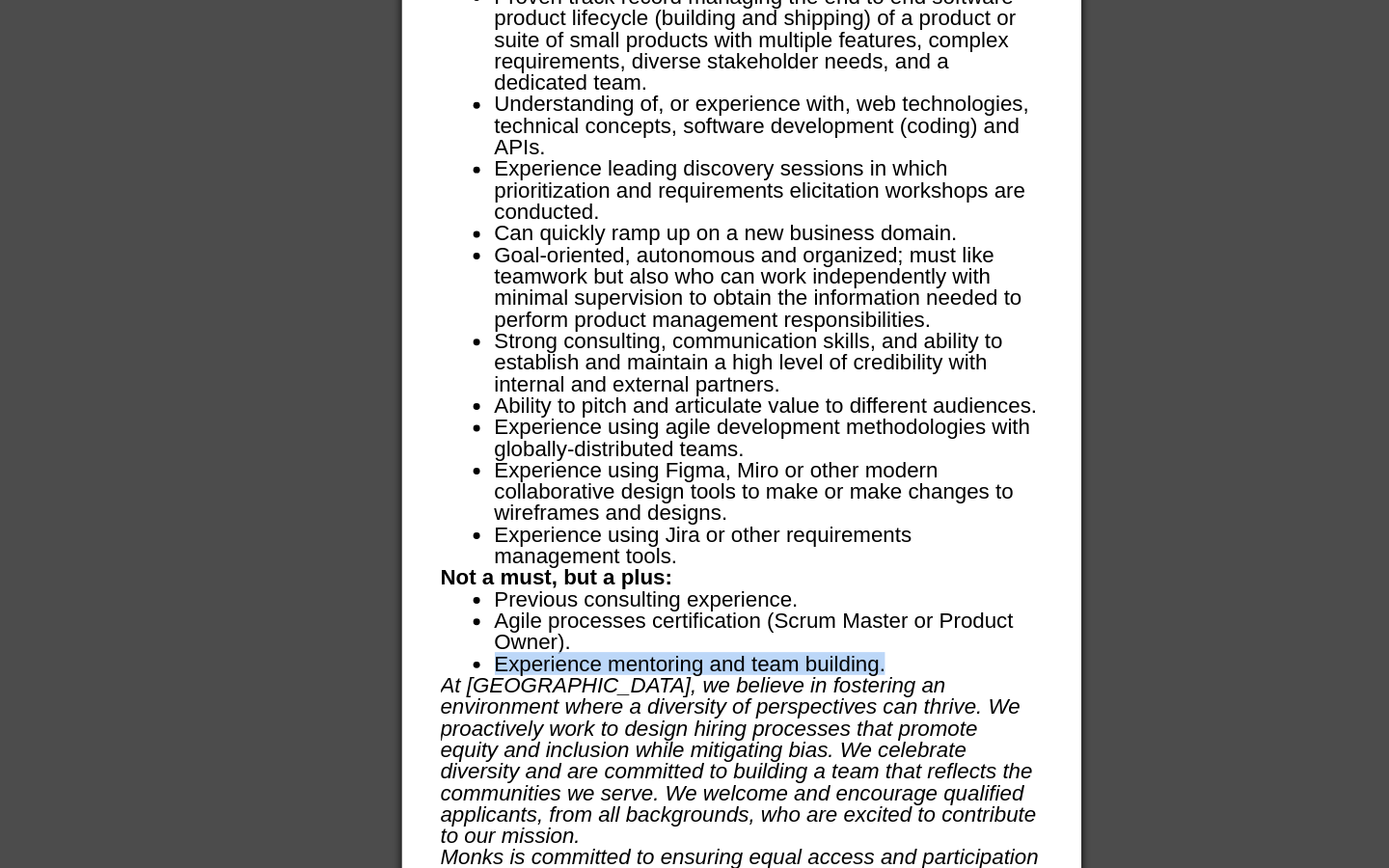
drag, startPoint x: 514, startPoint y: 723, endPoint x: 815, endPoint y: 723, distance: 301.0
click at [815, 723] on ul "Previous consulting experience. Agile processes certification (Scrum Master or …" at bounding box center [694, 698] width 430 height 62
click at [842, 671] on li "Previous consulting experience." at bounding box center [713, 676] width 392 height 16
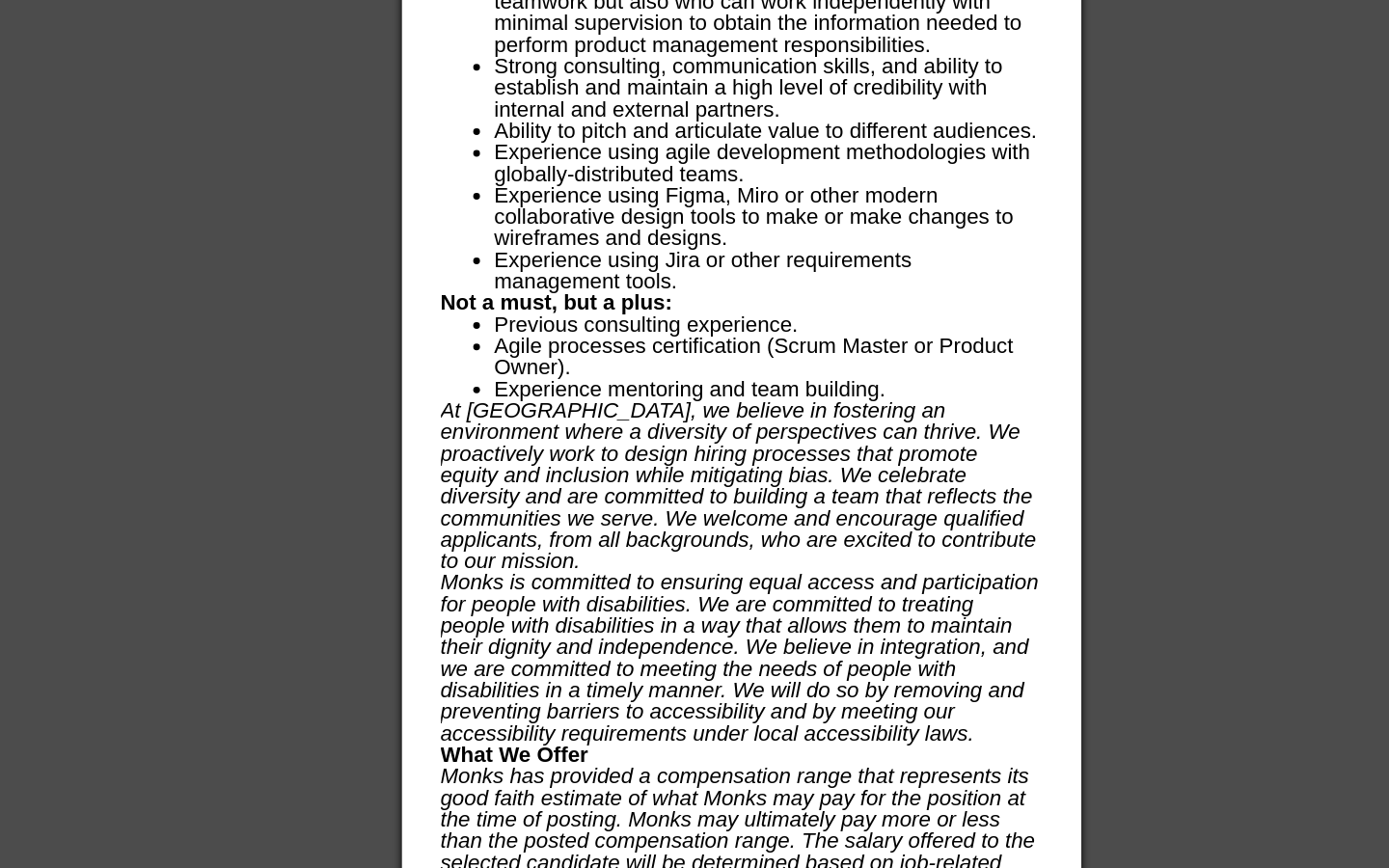
scroll to position [8704, 0]
